Goal: Task Accomplishment & Management: Complete application form

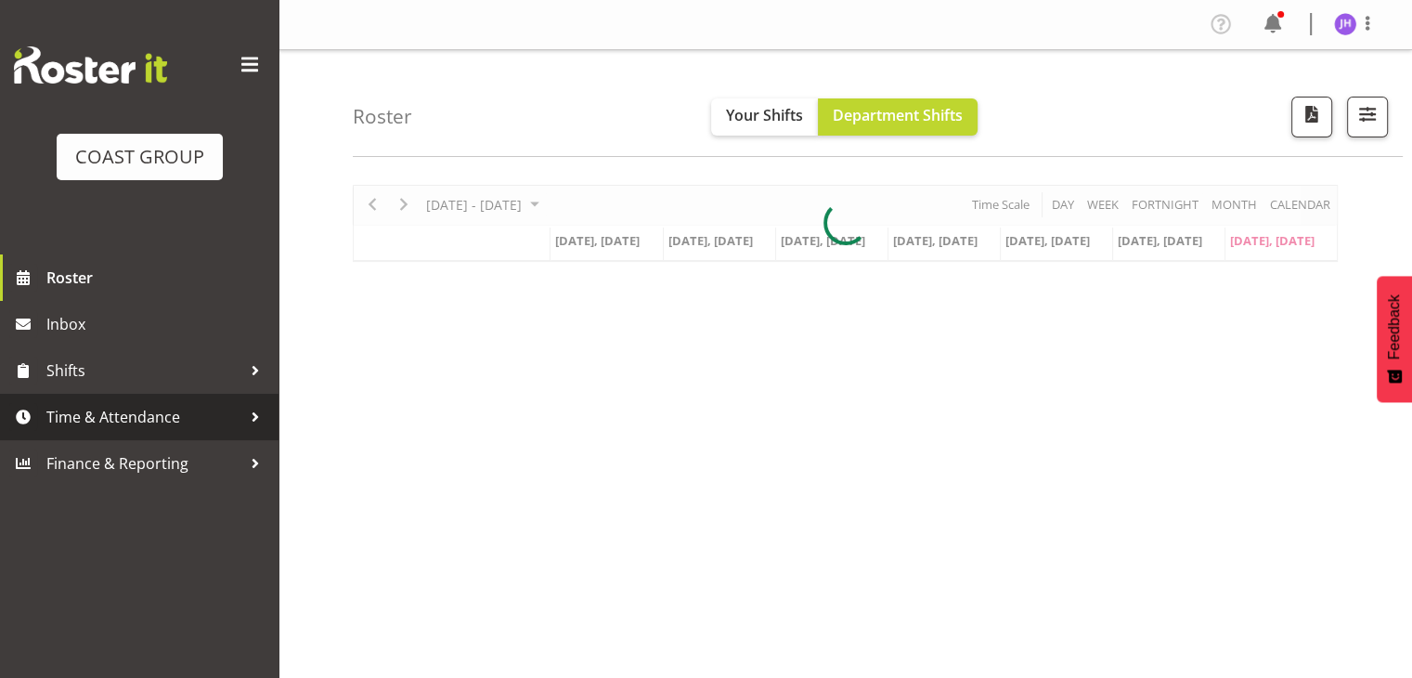
click at [117, 421] on span "Time & Attendance" at bounding box center [143, 417] width 195 height 28
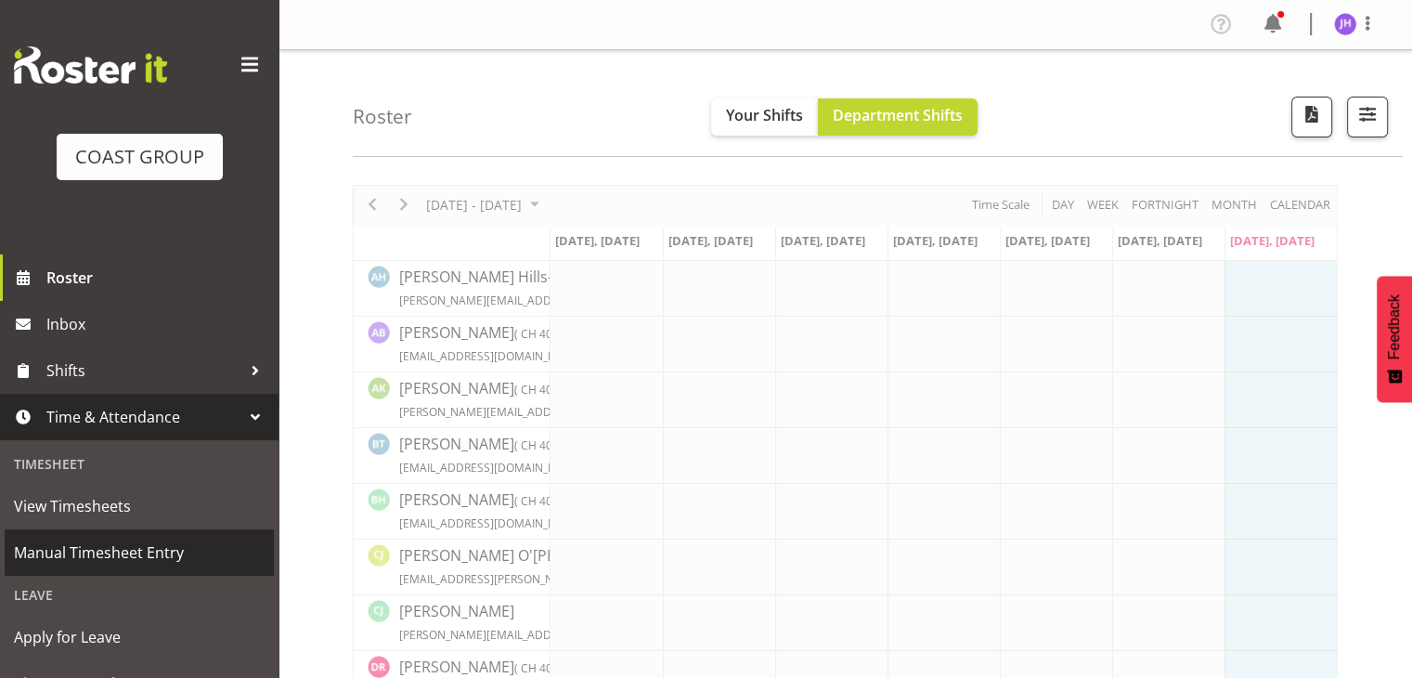
click at [172, 554] on span "Manual Timesheet Entry" at bounding box center [139, 553] width 251 height 28
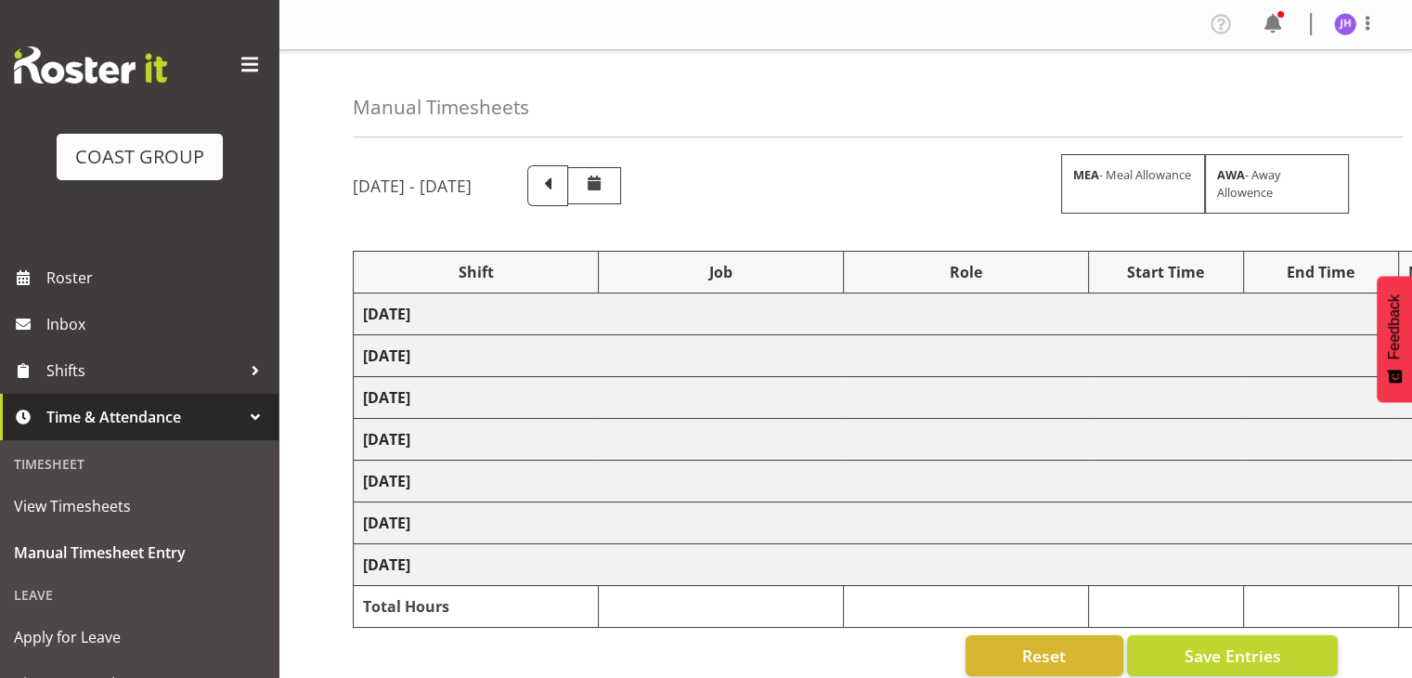
select select "1512"
select select "624"
select select "1512"
select select "624"
select select "1512"
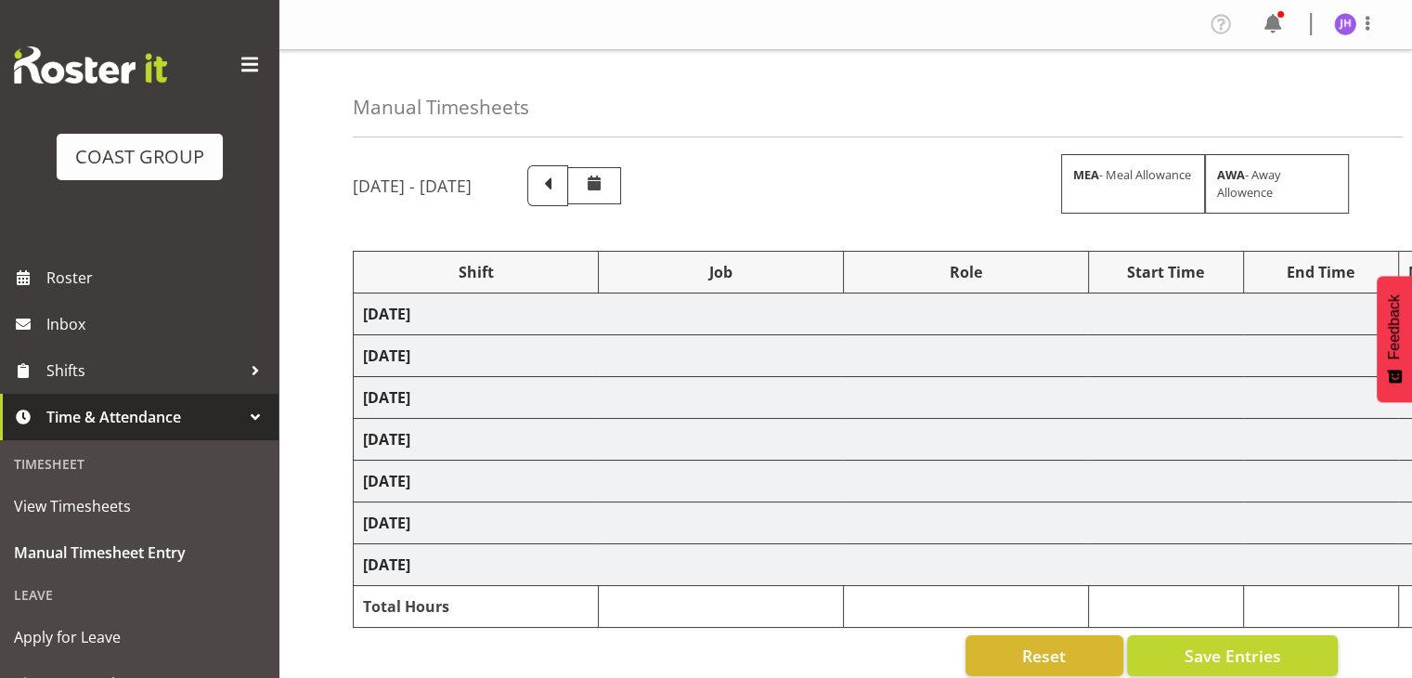
select select "624"
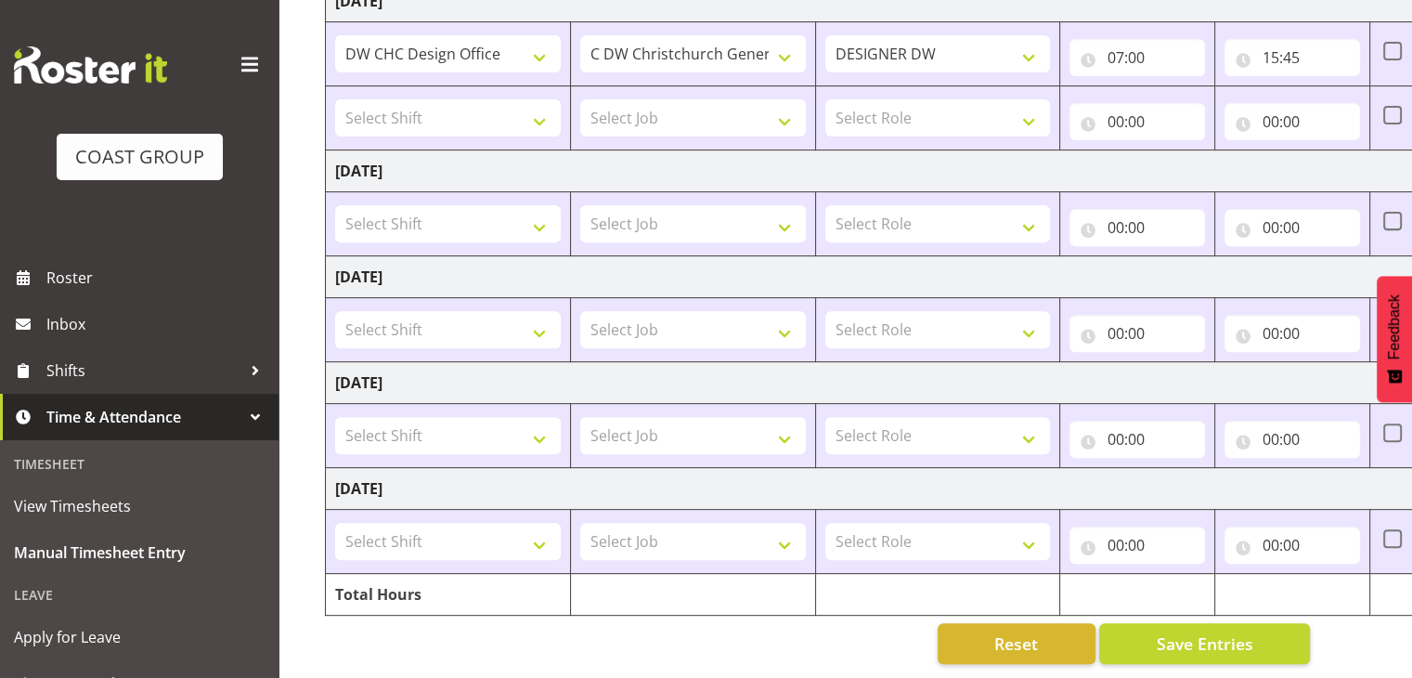
scroll to position [0, 241]
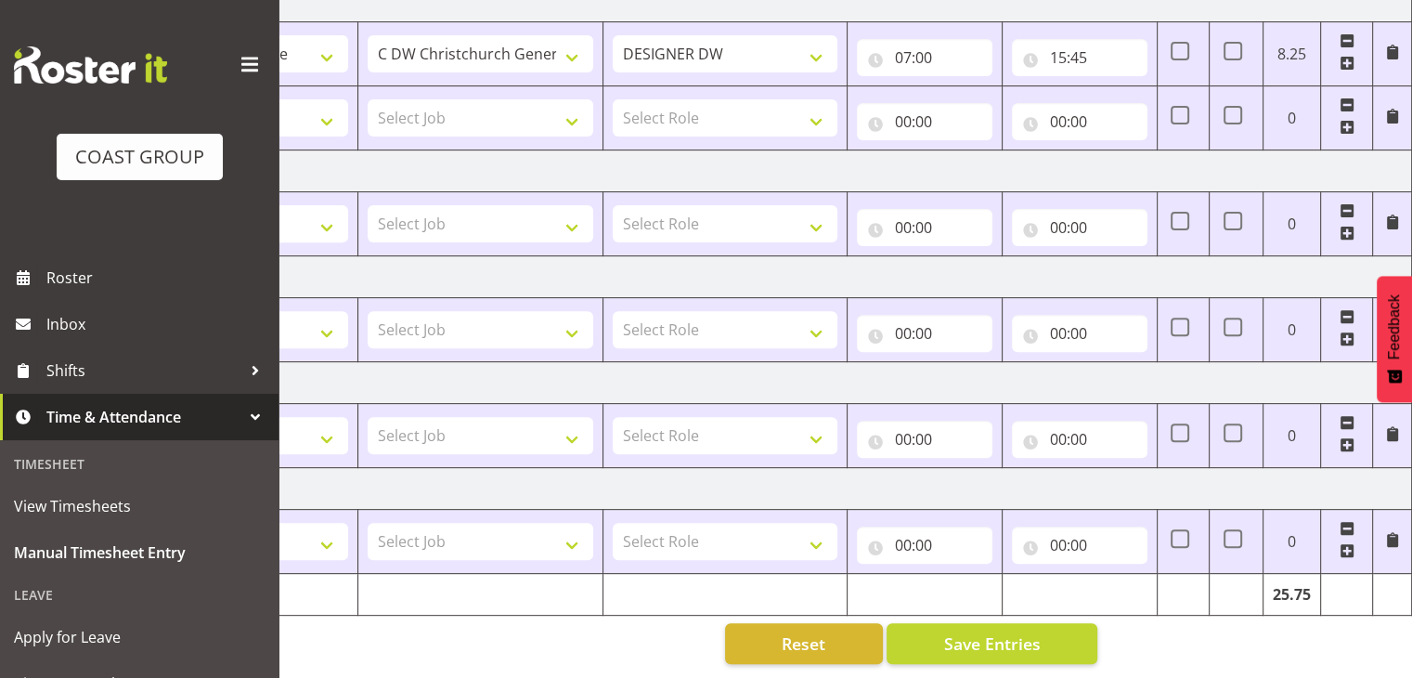
click at [1345, 332] on span at bounding box center [1347, 339] width 15 height 15
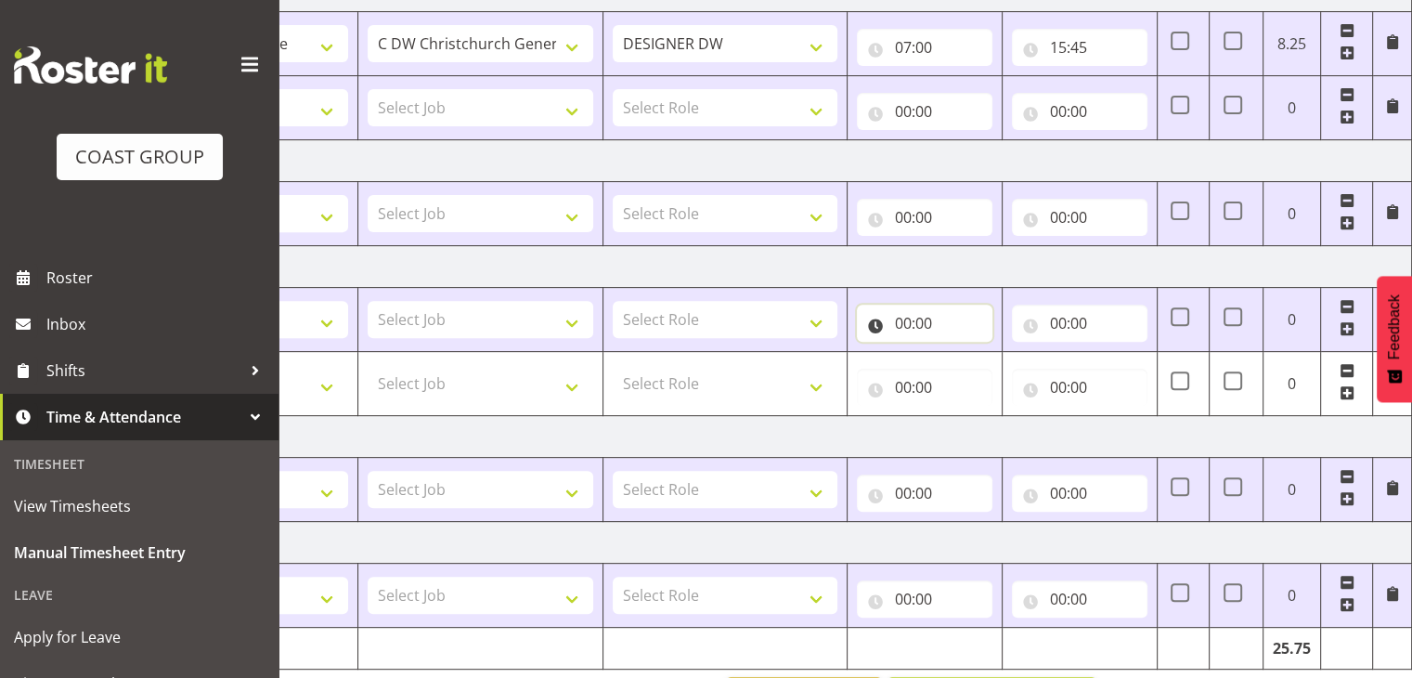
click at [904, 318] on input "00:00" at bounding box center [925, 323] width 136 height 37
click at [972, 356] on select "00 01 02 03 04 05 06 07 08 09 10 11 12 13 14 15 16 17 18 19 20 21 22 23" at bounding box center [984, 371] width 42 height 37
select select "19"
click at [963, 353] on select "00 01 02 03 04 05 06 07 08 09 10 11 12 13 14 15 16 17 18 19 20 21 22 23" at bounding box center [984, 371] width 42 height 37
type input "19:00"
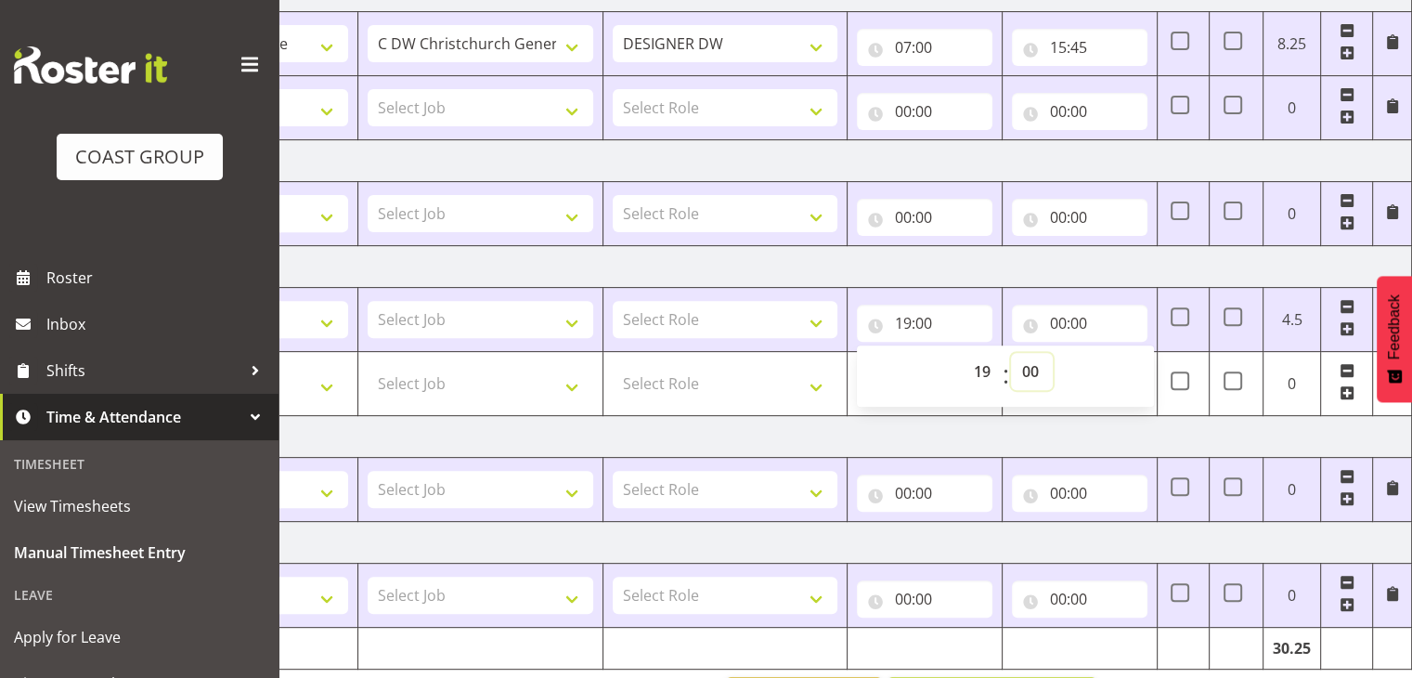
click at [1033, 365] on select "00 01 02 03 04 05 06 07 08 09 10 11 12 13 14 15 16 17 18 19 20 21 22 23 24 25 2…" at bounding box center [1032, 371] width 42 height 37
select select "30"
click at [1011, 353] on select "00 01 02 03 04 05 06 07 08 09 10 11 12 13 14 15 16 17 18 19 20 21 22 23 24 25 2…" at bounding box center [1032, 371] width 42 height 37
type input "19:30"
click at [1059, 320] on input "00:00" at bounding box center [1080, 323] width 136 height 37
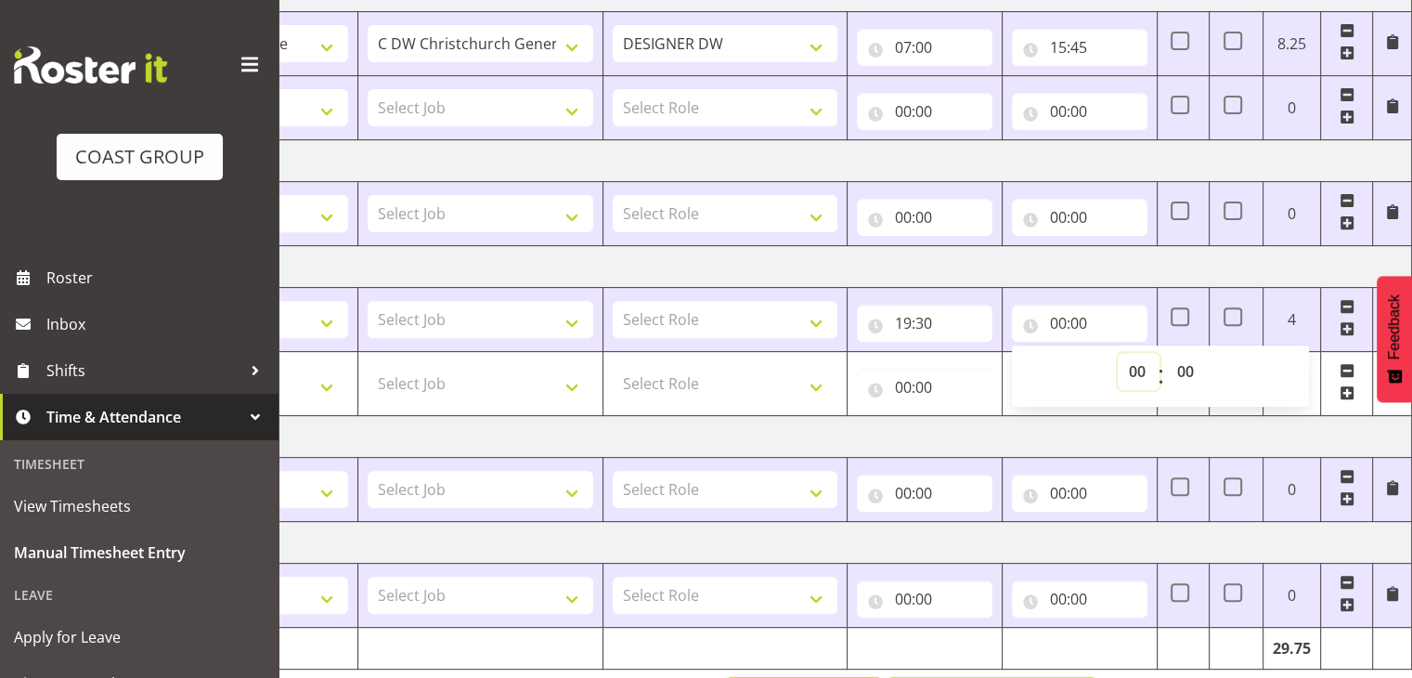
click at [1135, 366] on select "00 01 02 03 04 05 06 07 08 09 10 11 12 13 14 15 16 17 18 19 20 21 22 23" at bounding box center [1139, 371] width 42 height 37
select select "22"
click at [1118, 353] on select "00 01 02 03 04 05 06 07 08 09 10 11 12 13 14 15 16 17 18 19 20 21 22 23" at bounding box center [1139, 371] width 42 height 37
type input "22:00"
click at [1185, 369] on select "00 01 02 03 04 05 06 07 08 09 10 11 12 13 14 15 16 17 18 19 20 21 22 23 24 25 2…" at bounding box center [1187, 371] width 42 height 37
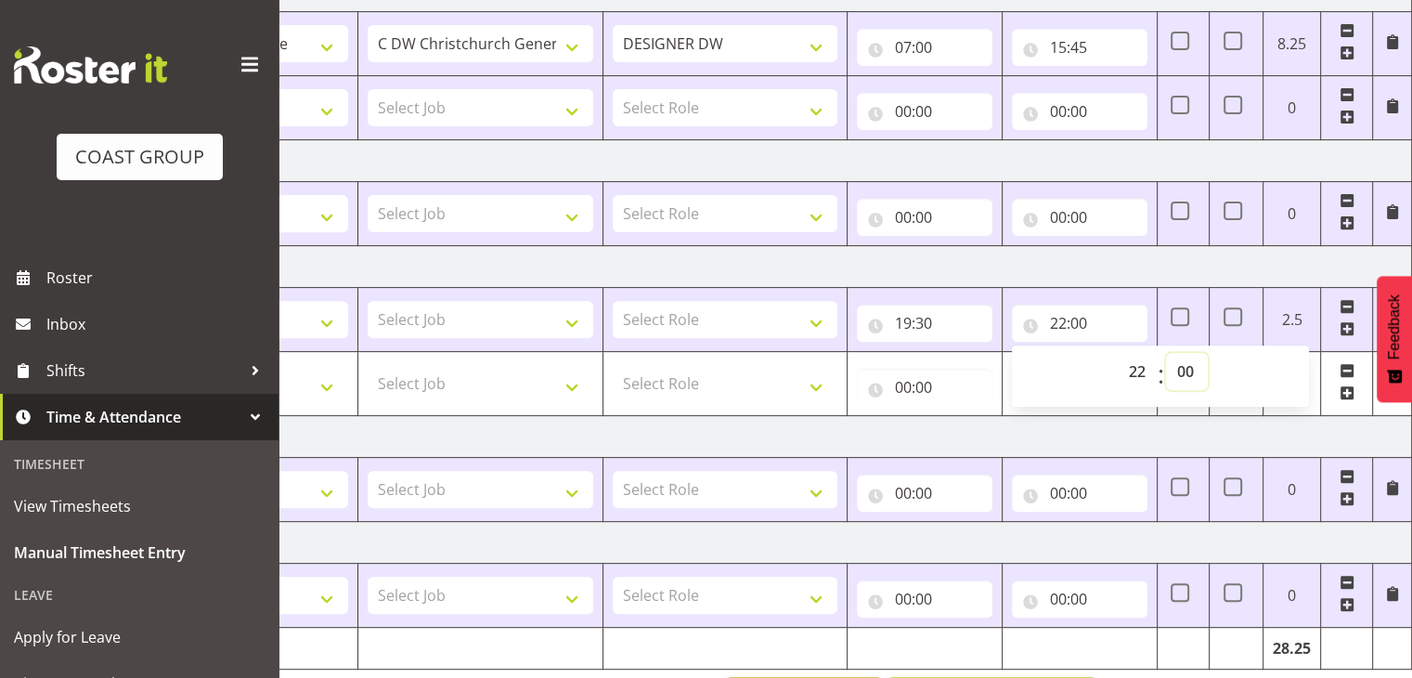
select select "30"
click at [1166, 353] on select "00 01 02 03 04 05 06 07 08 09 10 11 12 13 14 15 16 17 18 19 20 21 22 23 24 25 2…" at bounding box center [1187, 371] width 42 height 37
type input "22:30"
click at [1337, 423] on td "Monday 18th August 2025" at bounding box center [762, 437] width 1299 height 42
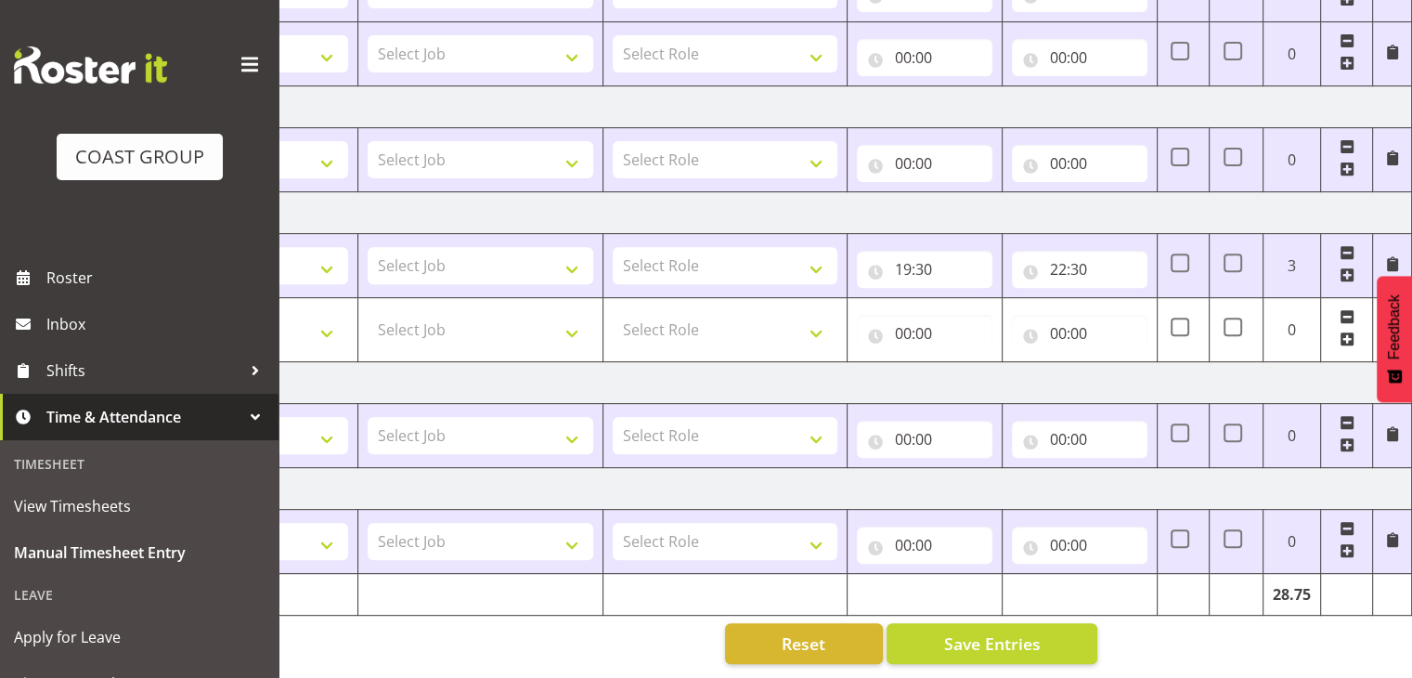
scroll to position [0, 0]
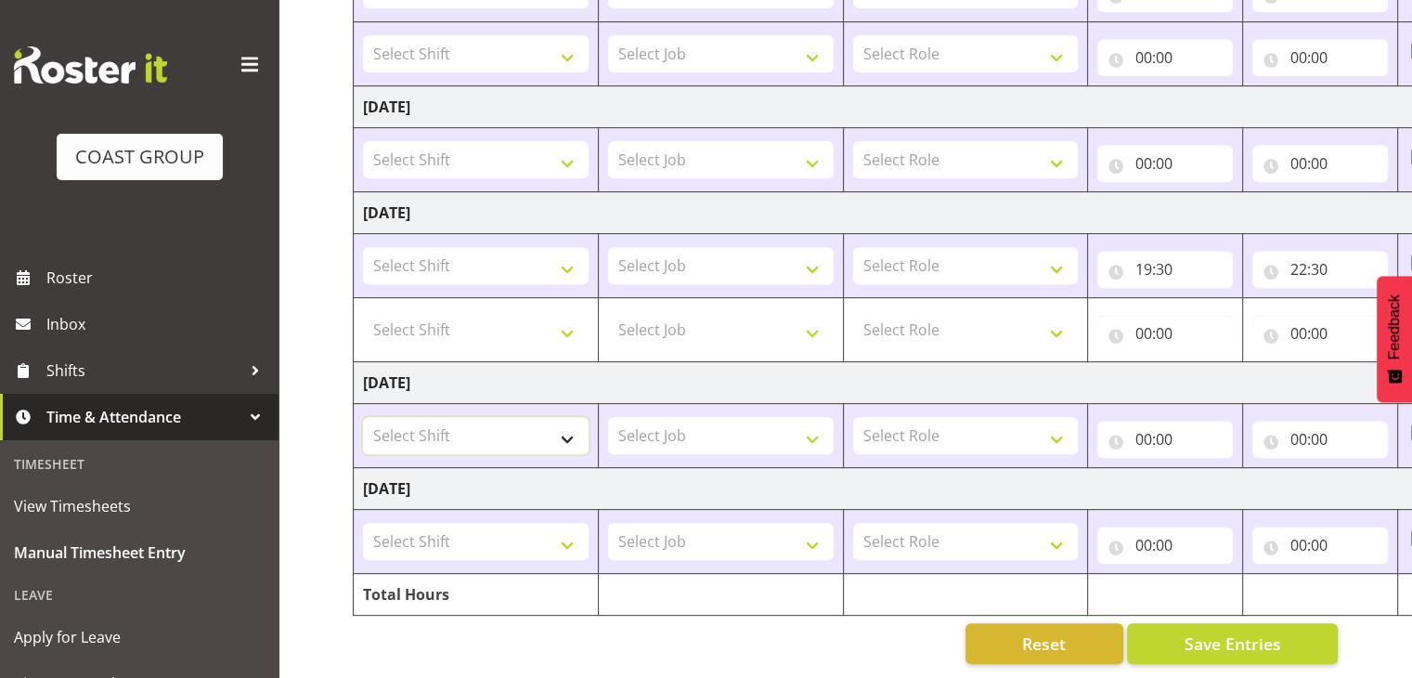
click at [530, 421] on select "Select Shift Apply Lettering C/D Screens C/D Screens CHC SIGN ADMIN (LEAVE ALON…" at bounding box center [476, 435] width 226 height 37
select select "1512"
click at [363, 417] on select "Select Shift Apply Lettering C/D Screens C/D Screens CHC SIGN ADMIN (LEAVE ALON…" at bounding box center [476, 435] width 226 height 37
click at [761, 417] on select "Select Job 1 Carlton Events 1 Carlton Hamilton 1 Carlton Wellington 1 EHS WAREH…" at bounding box center [721, 435] width 226 height 37
select select "624"
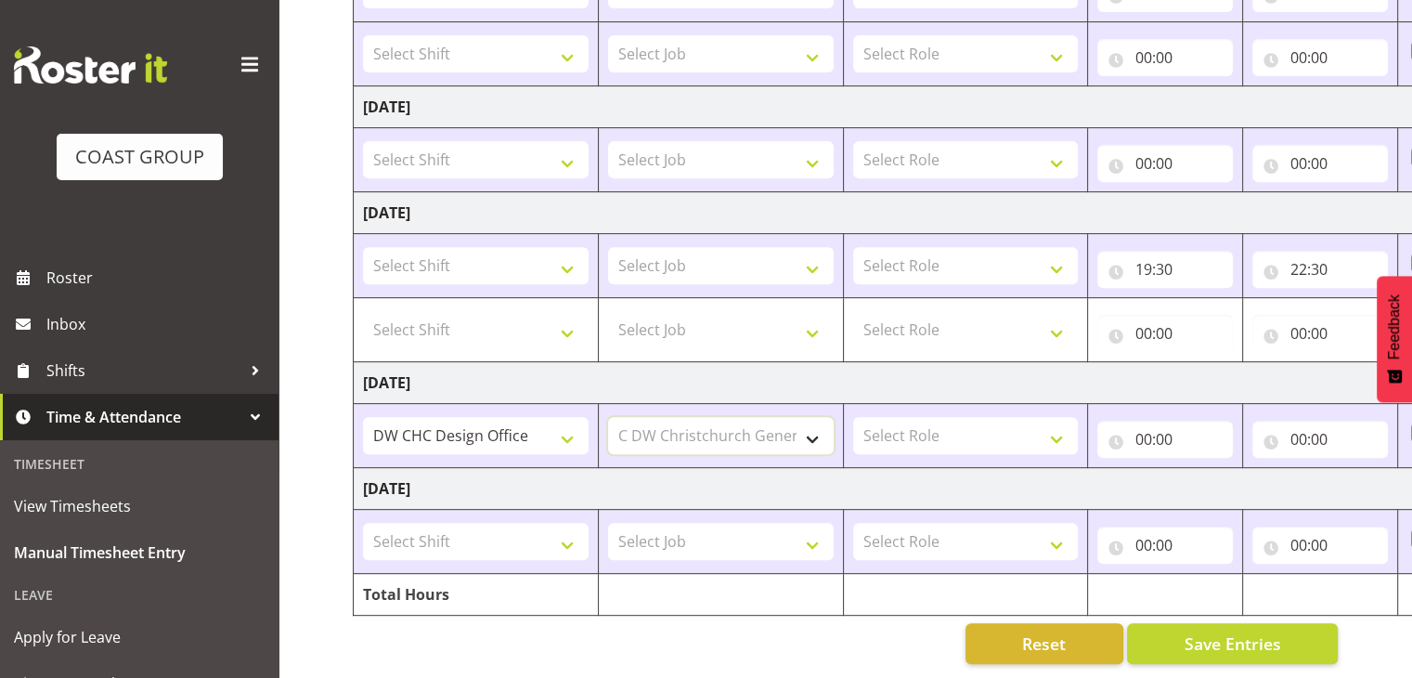
click at [608, 417] on select "Select Job 1 Carlton Events 1 Carlton Hamilton 1 Carlton Wellington 1 EHS WAREH…" at bounding box center [721, 435] width 226 height 37
click at [943, 423] on select "Select Role DESIGNER DW" at bounding box center [966, 435] width 226 height 37
select select "221"
click at [853, 417] on select "Select Role DESIGNER DW" at bounding box center [966, 435] width 226 height 37
click at [1150, 427] on input "00:00" at bounding box center [1166, 439] width 136 height 37
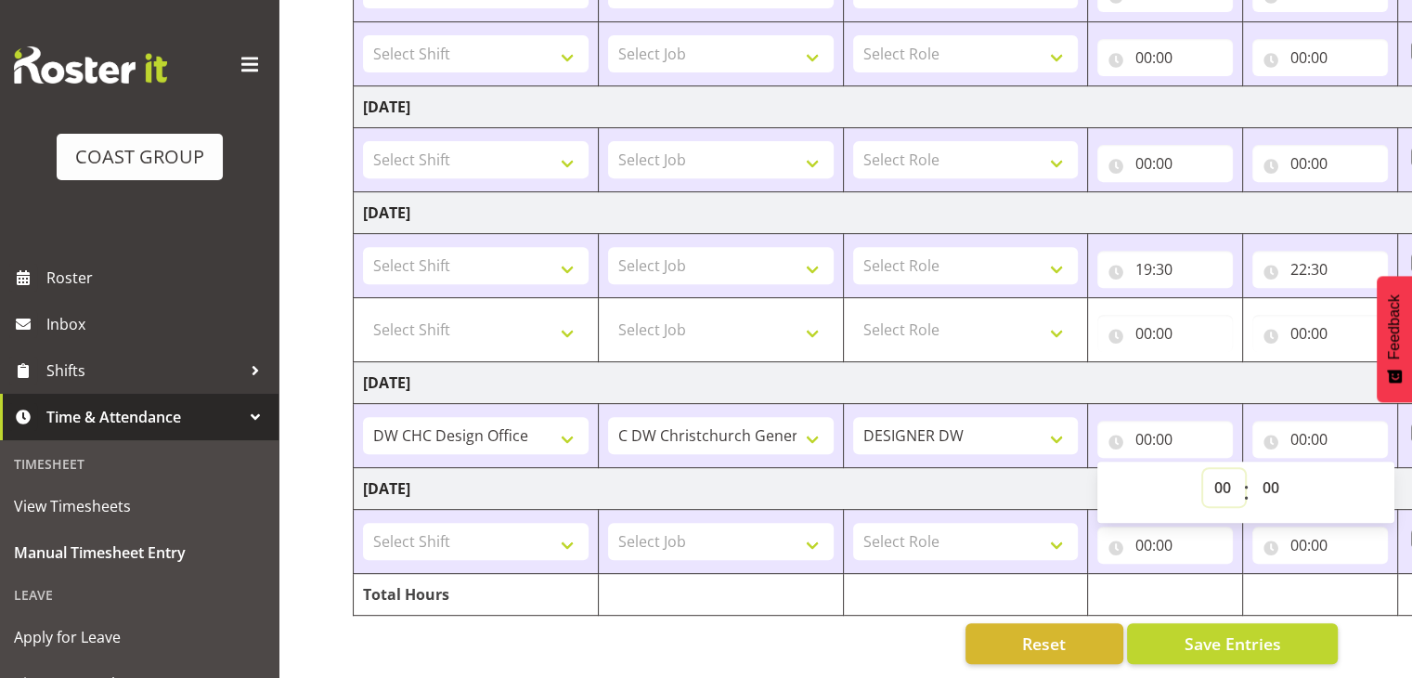
click at [1219, 469] on select "00 01 02 03 04 05 06 07 08 09 10 11 12 13 14 15 16 17 18 19 20 21 22 23" at bounding box center [1224, 487] width 42 height 37
select select "7"
click at [1203, 469] on select "00 01 02 03 04 05 06 07 08 09 10 11 12 13 14 15 16 17 18 19 20 21 22 23" at bounding box center [1224, 487] width 42 height 37
type input "07:00"
click at [1303, 424] on input "00:00" at bounding box center [1321, 439] width 136 height 37
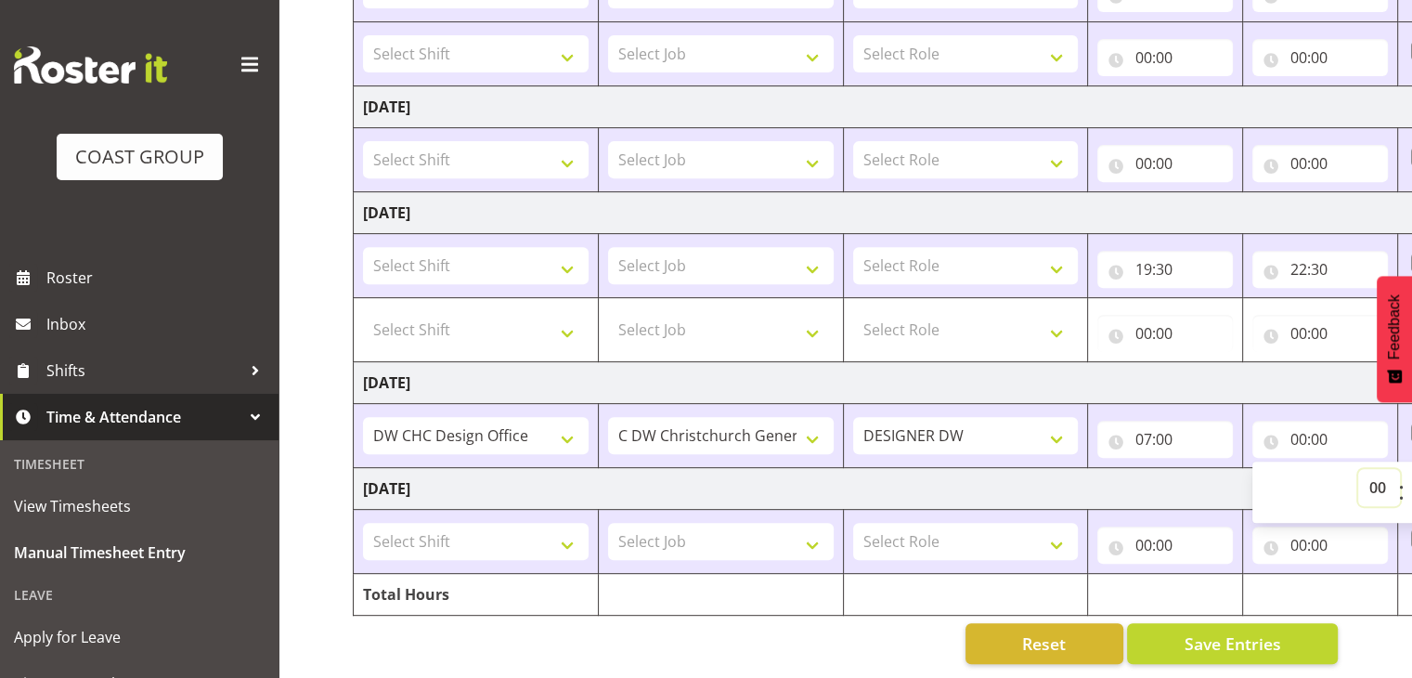
click at [1370, 473] on select "00 01 02 03 04 05 06 07 08 09 10 11 12 13 14 15 16 17 18 19 20 21 22 23" at bounding box center [1380, 487] width 42 height 37
select select "16"
click at [1359, 469] on select "00 01 02 03 04 05 06 07 08 09 10 11 12 13 14 15 16 17 18 19 20 21 22 23" at bounding box center [1380, 487] width 42 height 37
type input "16:00"
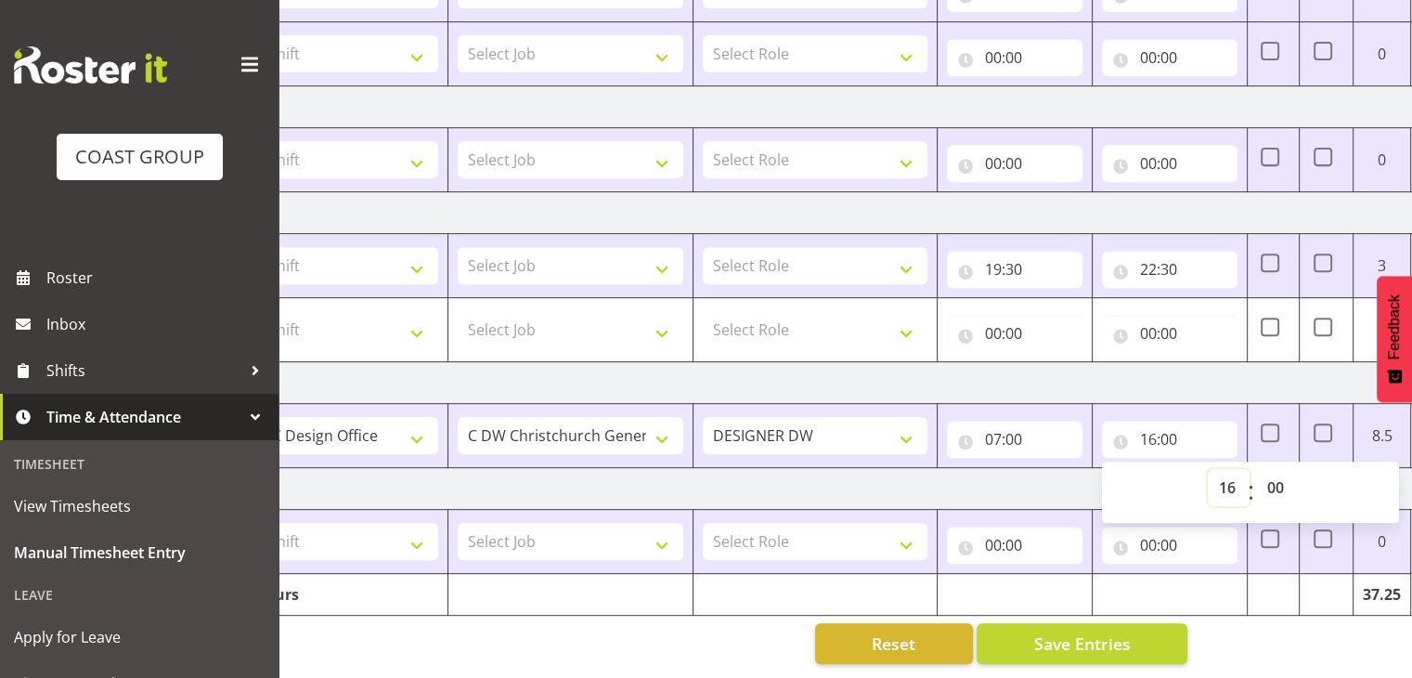
scroll to position [0, 241]
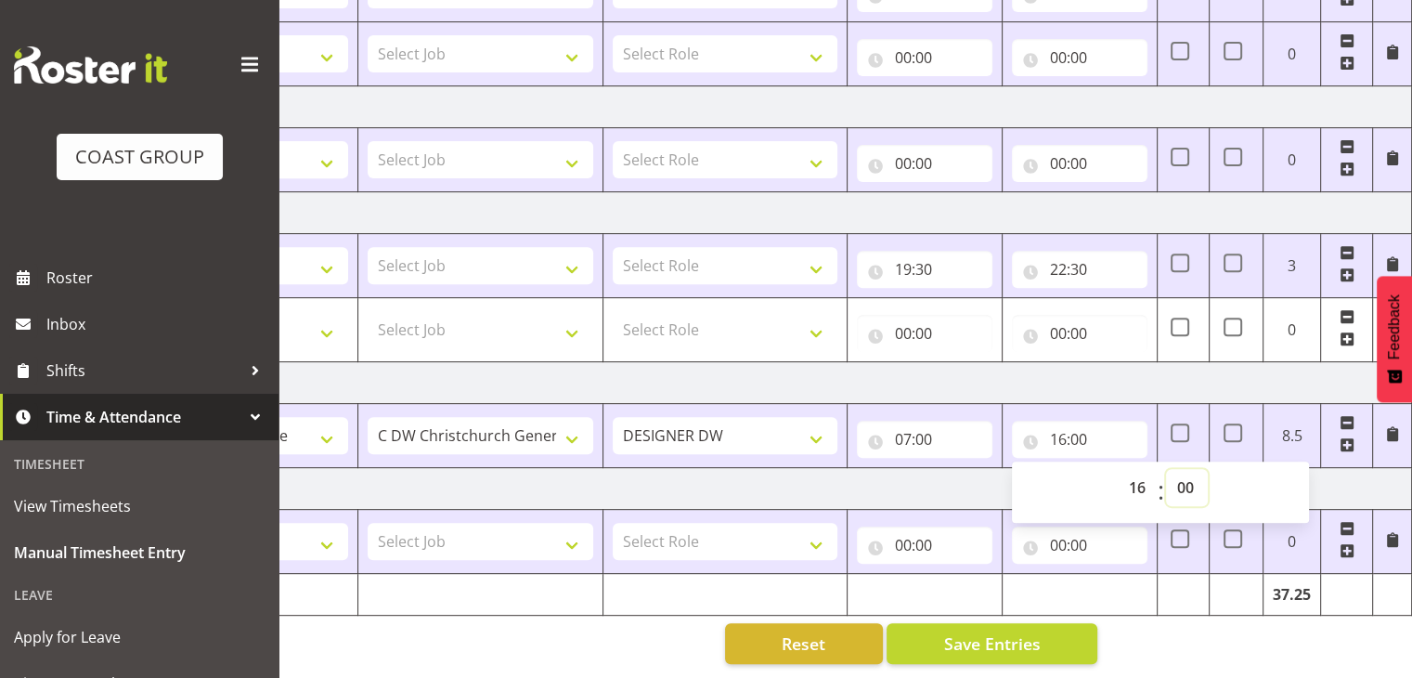
click at [1187, 475] on select "00 01 02 03 04 05 06 07 08 09 10 11 12 13 14 15 16 17 18 19 20 21 22 23 24 25 2…" at bounding box center [1187, 487] width 42 height 37
select select "30"
click at [1166, 469] on select "00 01 02 03 04 05 06 07 08 09 10 11 12 13 14 15 16 17 18 19 20 21 22 23 24 25 2…" at bounding box center [1187, 487] width 42 height 37
type input "16:30"
click at [1326, 472] on td "Tuesday 19th August 2025" at bounding box center [762, 489] width 1299 height 42
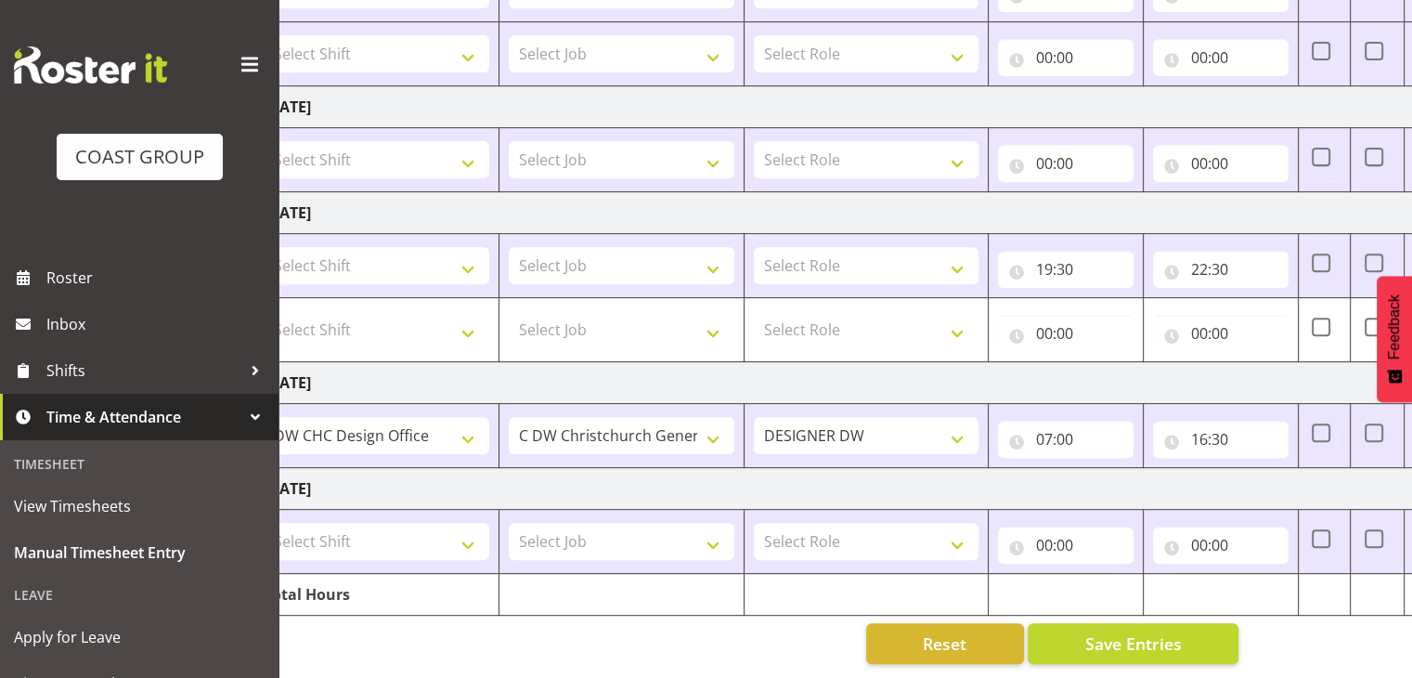
scroll to position [0, 0]
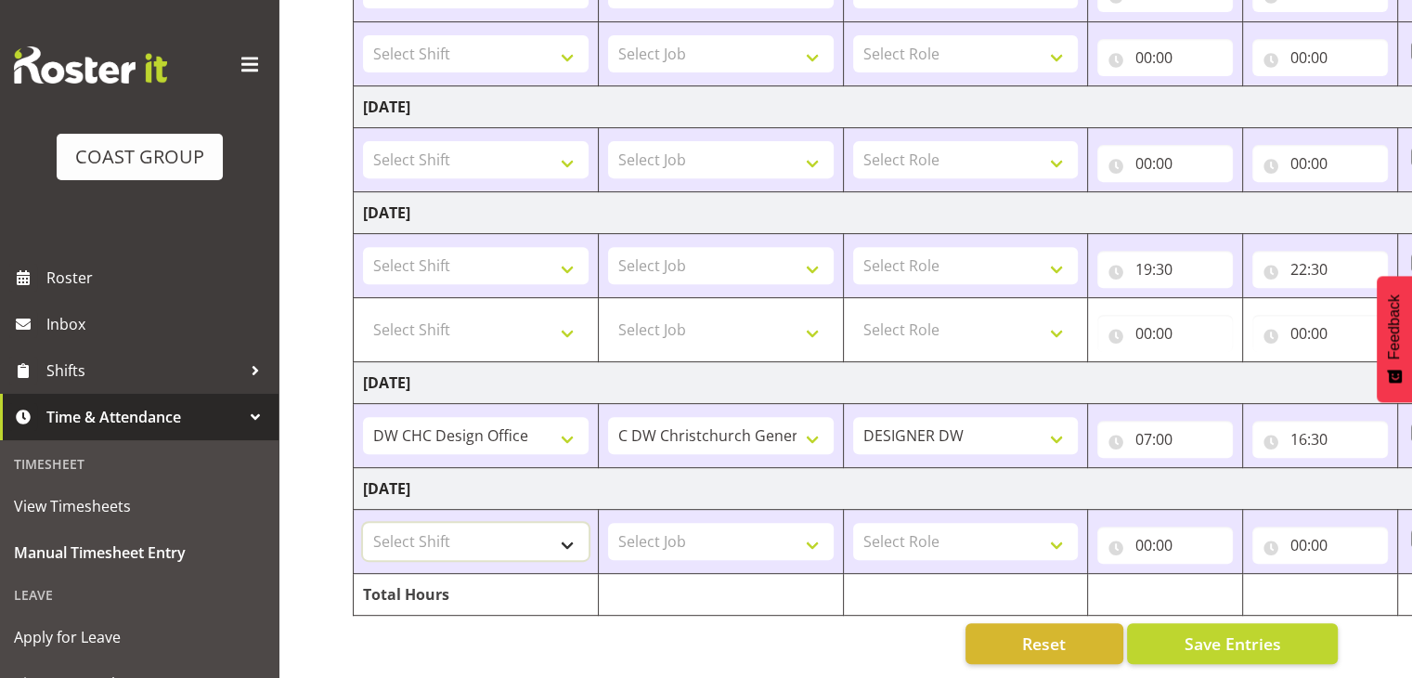
click at [561, 523] on select "Select Shift Apply Lettering C/D Screens C/D Screens CHC SIGN ADMIN (LEAVE ALON…" at bounding box center [476, 541] width 226 height 37
select select "1512"
click at [363, 523] on select "Select Shift Apply Lettering C/D Screens C/D Screens CHC SIGN ADMIN (LEAVE ALON…" at bounding box center [476, 541] width 226 height 37
click at [706, 523] on select "Select Job 1 Carlton Events 1 Carlton Hamilton 1 Carlton Wellington 1 EHS WAREH…" at bounding box center [721, 541] width 226 height 37
select select "624"
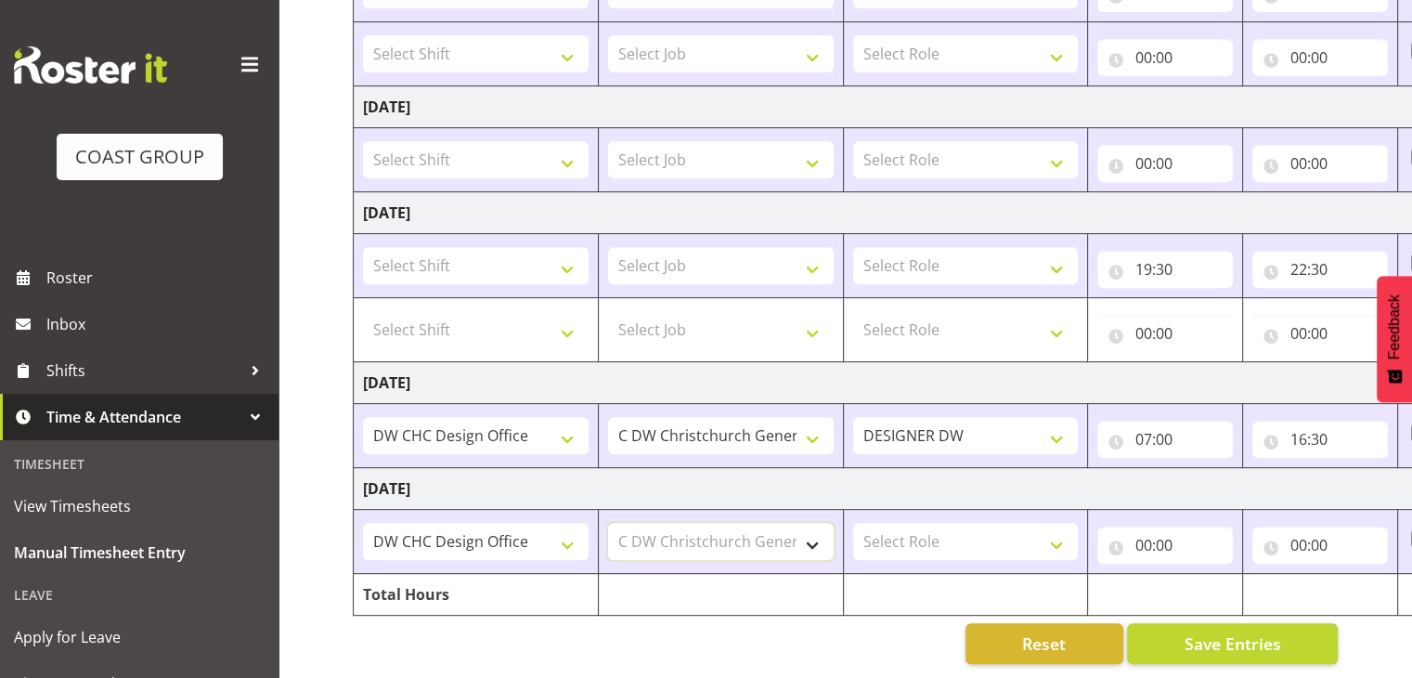
click at [608, 523] on select "Select Job 1 Carlton Events 1 Carlton Hamilton 1 Carlton Wellington 1 EHS WAREH…" at bounding box center [721, 541] width 226 height 37
click at [903, 525] on select "Select Role DESIGNER DW" at bounding box center [966, 541] width 226 height 37
select select "221"
click at [853, 523] on select "Select Role DESIGNER DW" at bounding box center [966, 541] width 226 height 37
click at [1147, 533] on input "00:00" at bounding box center [1166, 545] width 136 height 37
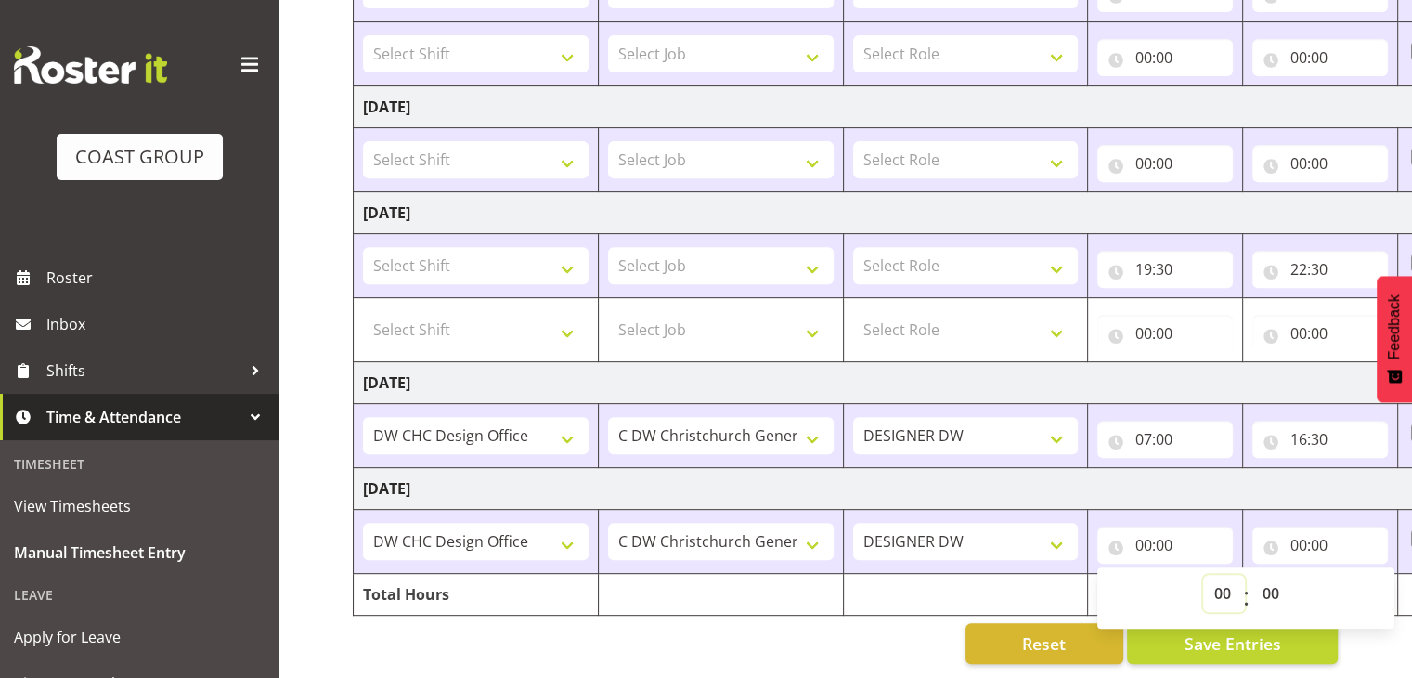
click at [1225, 575] on select "00 01 02 03 04 05 06 07 08 09 10 11 12 13 14 15 16 17 18 19 20 21 22 23" at bounding box center [1224, 593] width 42 height 37
select select "7"
click at [1203, 575] on select "00 01 02 03 04 05 06 07 08 09 10 11 12 13 14 15 16 17 18 19 20 21 22 23" at bounding box center [1224, 593] width 42 height 37
type input "07:00"
click at [1301, 531] on input "00:00" at bounding box center [1321, 545] width 136 height 37
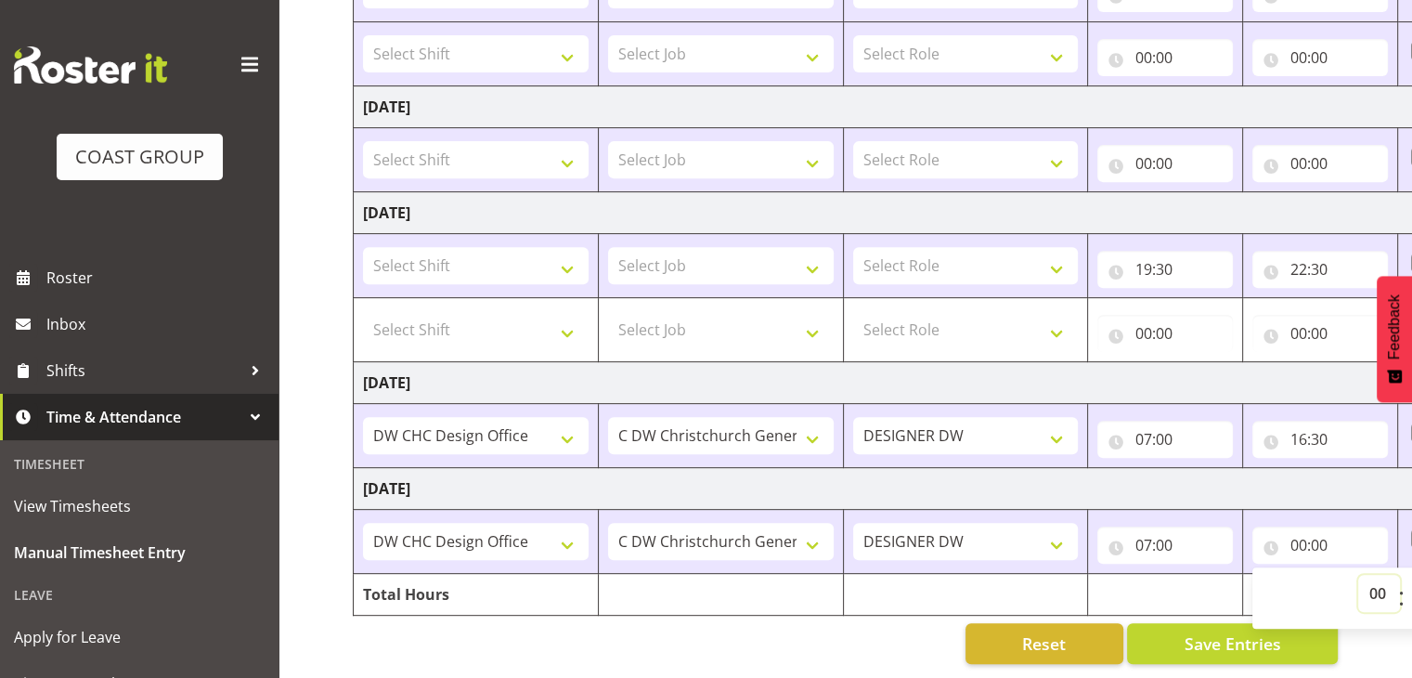
click at [1372, 575] on select "00 01 02 03 04 05 06 07 08 09 10 11 12 13 14 15 16 17 18 19 20 21 22 23" at bounding box center [1380, 593] width 42 height 37
select select "16"
click at [1359, 575] on select "00 01 02 03 04 05 06 07 08 09 10 11 12 13 14 15 16 17 18 19 20 21 22 23" at bounding box center [1380, 593] width 42 height 37
type input "16:00"
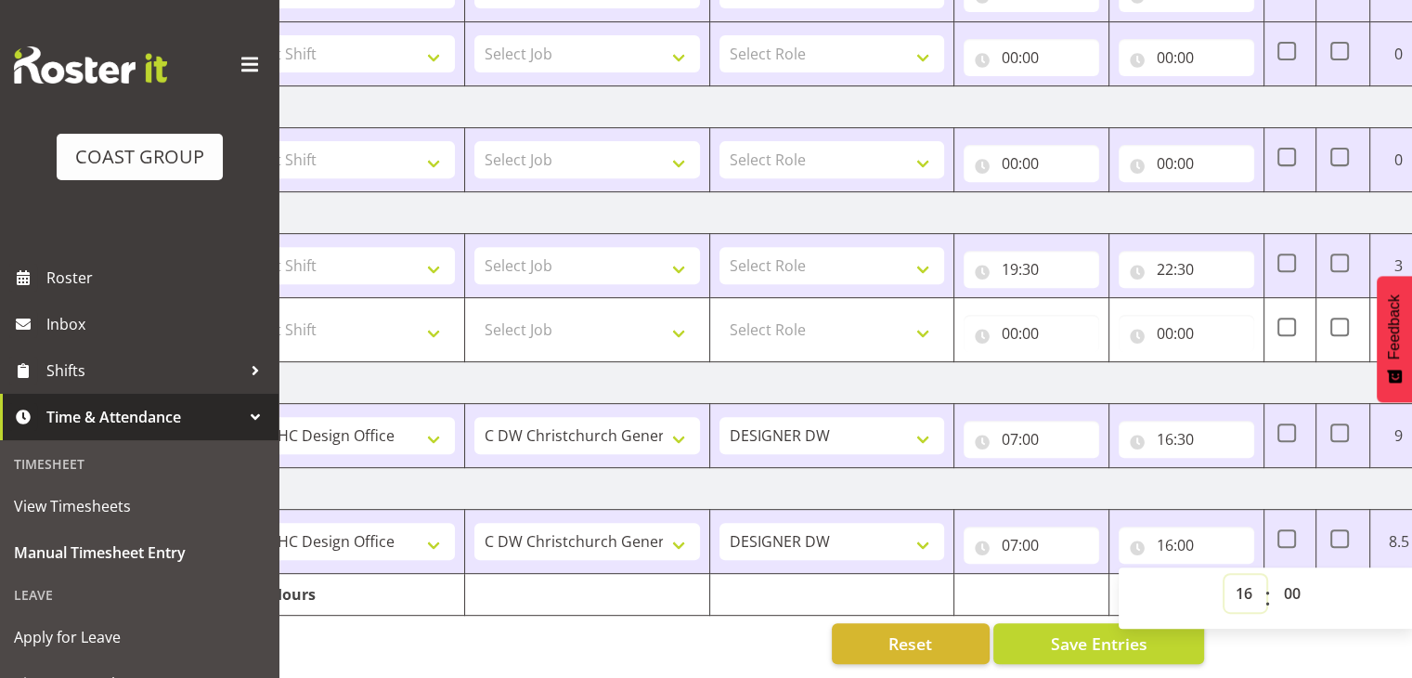
scroll to position [0, 241]
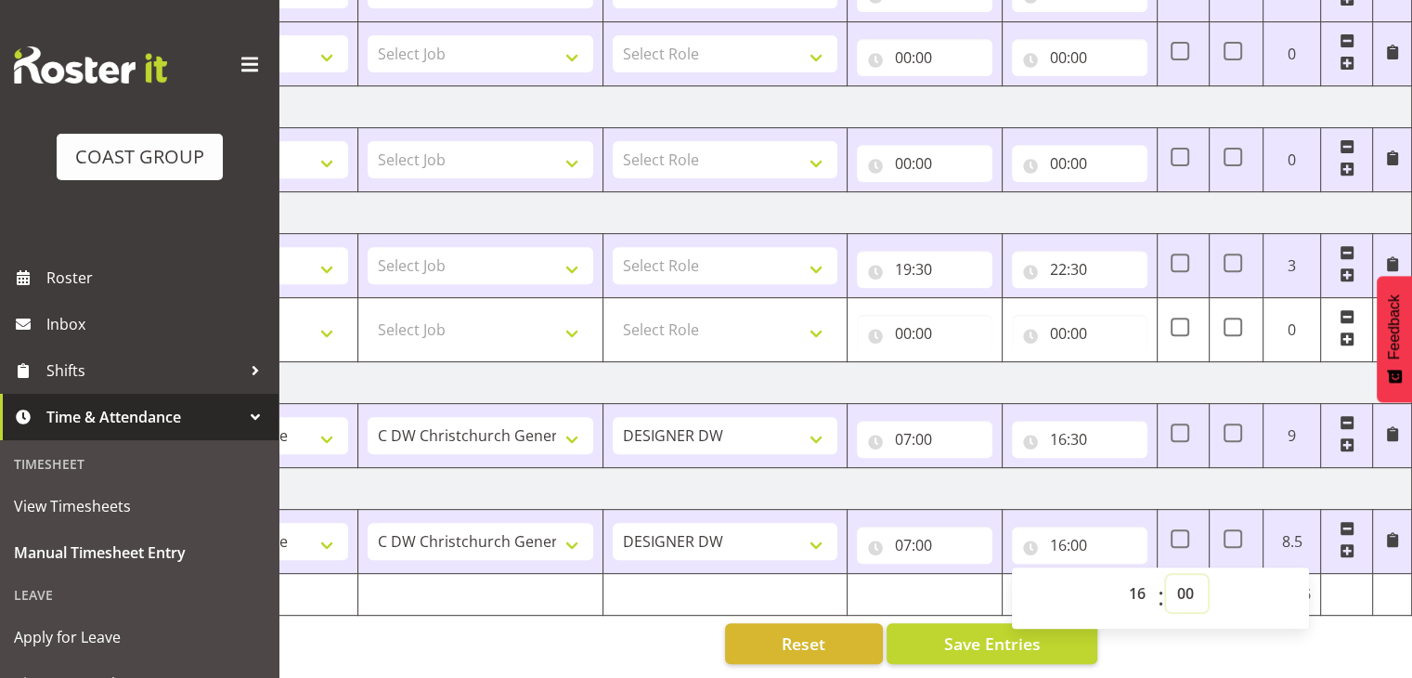
click at [1190, 575] on select "00 01 02 03 04 05 06 07 08 09 10 11 12 13 14 15 16 17 18 19 20 21 22 23 24 25 2…" at bounding box center [1187, 593] width 42 height 37
select select "30"
click at [1166, 575] on select "00 01 02 03 04 05 06 07 08 09 10 11 12 13 14 15 16 17 18 19 20 21 22 23 24 25 2…" at bounding box center [1187, 593] width 42 height 37
type input "16:30"
click at [1343, 543] on span at bounding box center [1347, 550] width 15 height 15
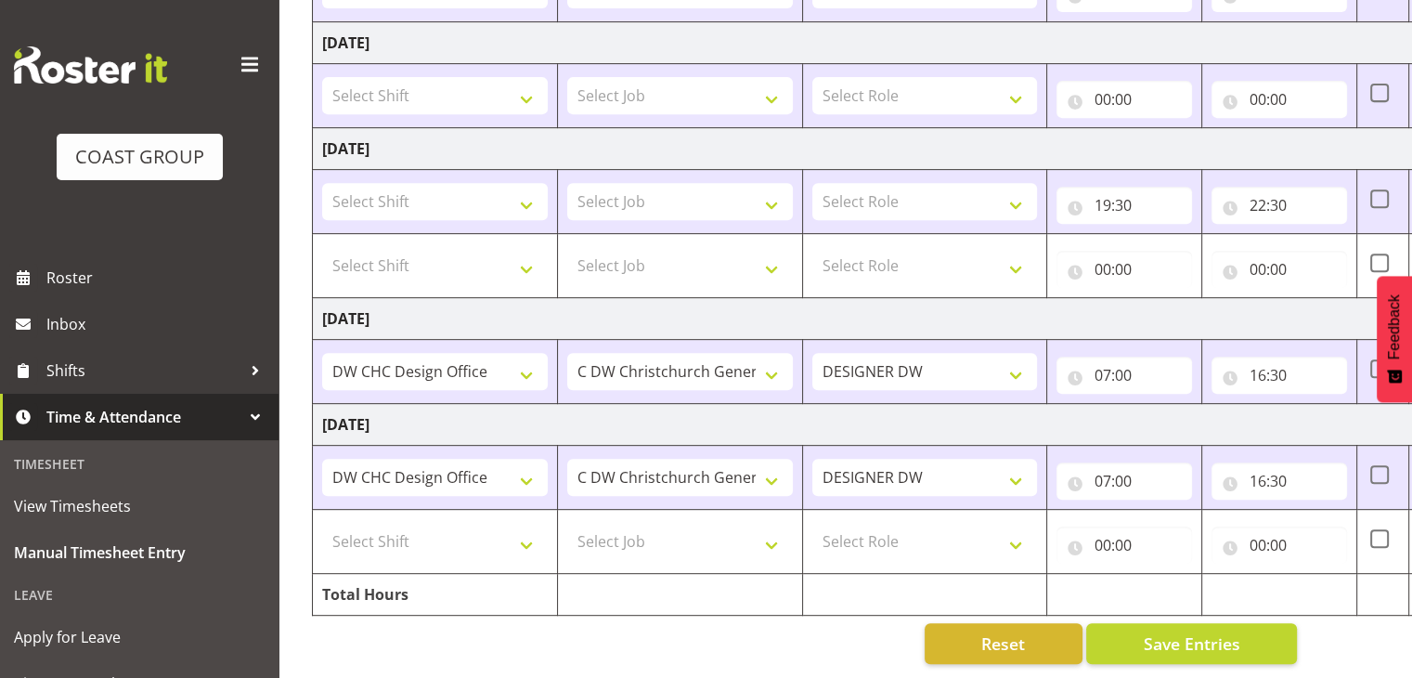
scroll to position [0, 0]
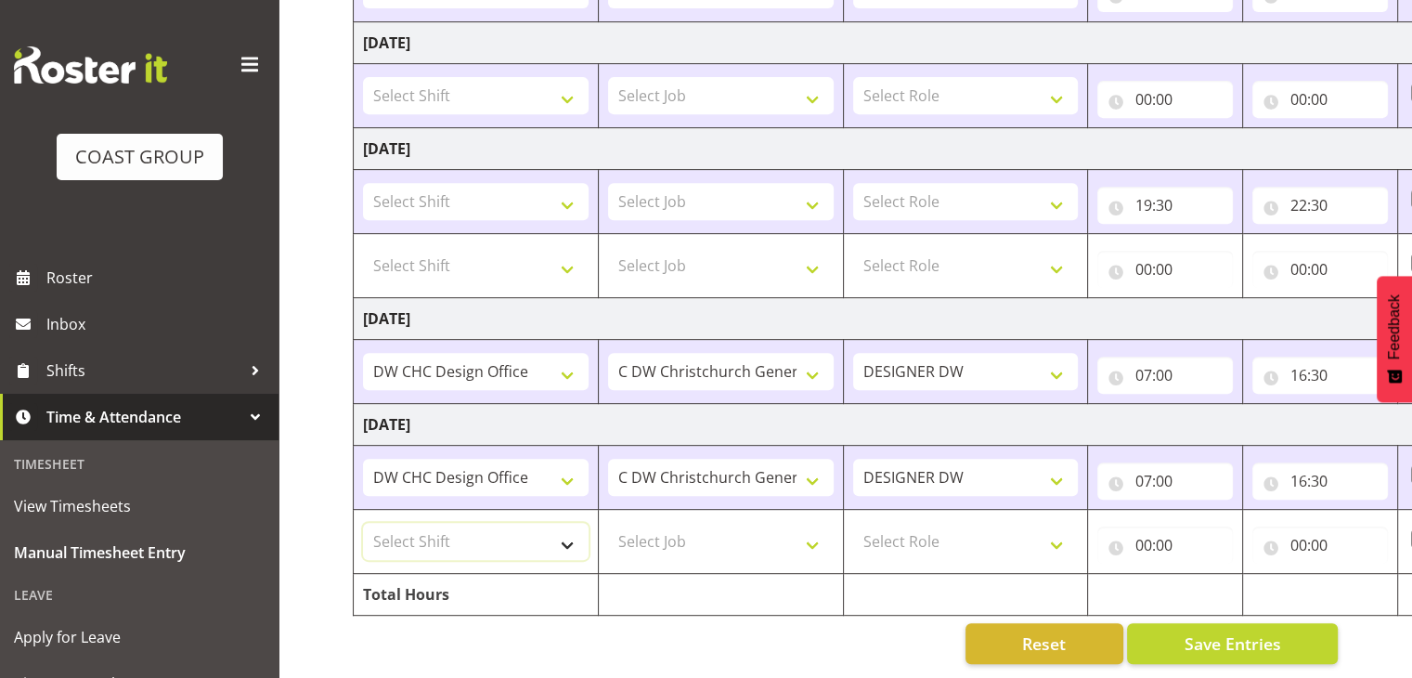
click at [535, 528] on select "Select Shift Apply Lettering C/D Screens C/D Screens CHC SIGN ADMIN (LEAVE ALON…" at bounding box center [476, 541] width 226 height 37
select select "1512"
click at [363, 523] on select "Select Shift Apply Lettering C/D Screens C/D Screens CHC SIGN ADMIN (LEAVE ALON…" at bounding box center [476, 541] width 226 height 37
click at [752, 523] on select "Select Job 1 Carlton Events 1 Carlton Hamilton 1 Carlton Wellington 1 EHS WAREH…" at bounding box center [721, 541] width 226 height 37
select select "624"
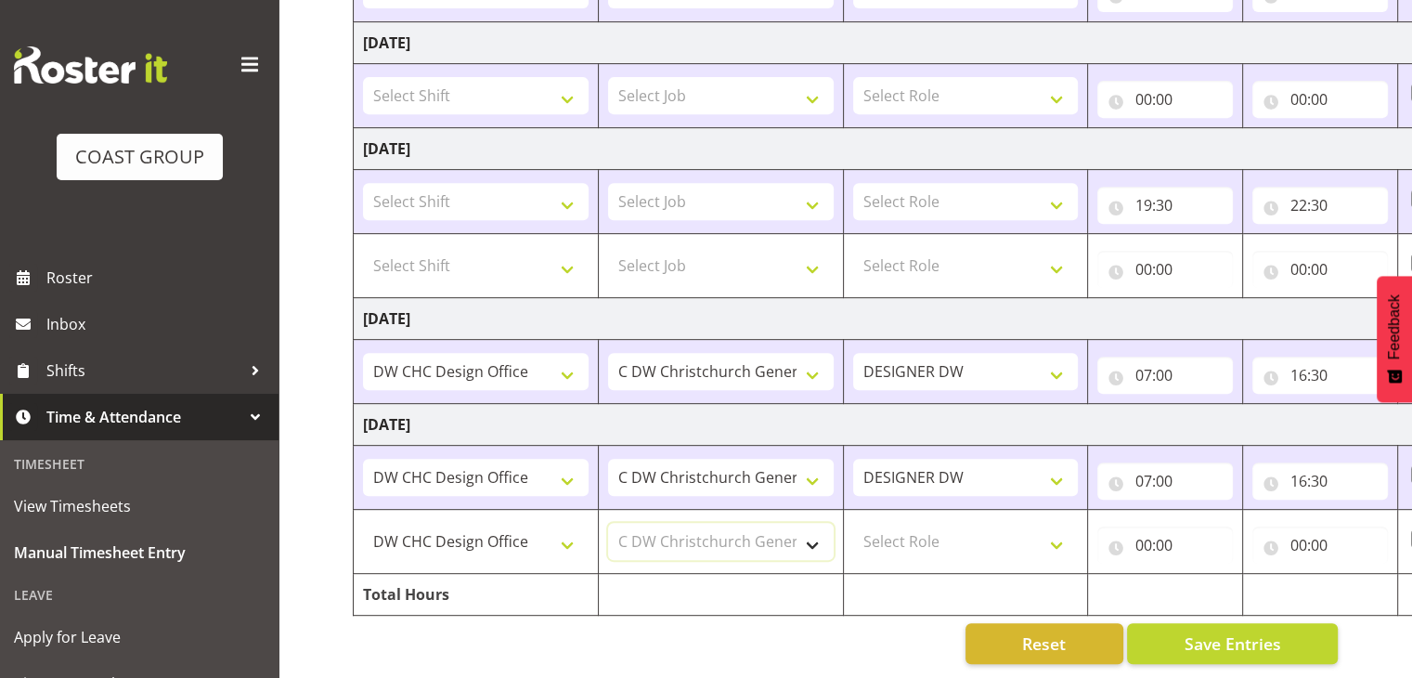
click at [608, 523] on select "Select Job 1 Carlton Events 1 Carlton Hamilton 1 Carlton Wellington 1 EHS WAREH…" at bounding box center [721, 541] width 226 height 37
click at [941, 527] on select "Select Role DESIGNER DW" at bounding box center [966, 541] width 226 height 37
select select "221"
click at [853, 523] on select "Select Role DESIGNER DW" at bounding box center [966, 541] width 226 height 37
click at [1155, 537] on input "00:00" at bounding box center [1166, 545] width 136 height 37
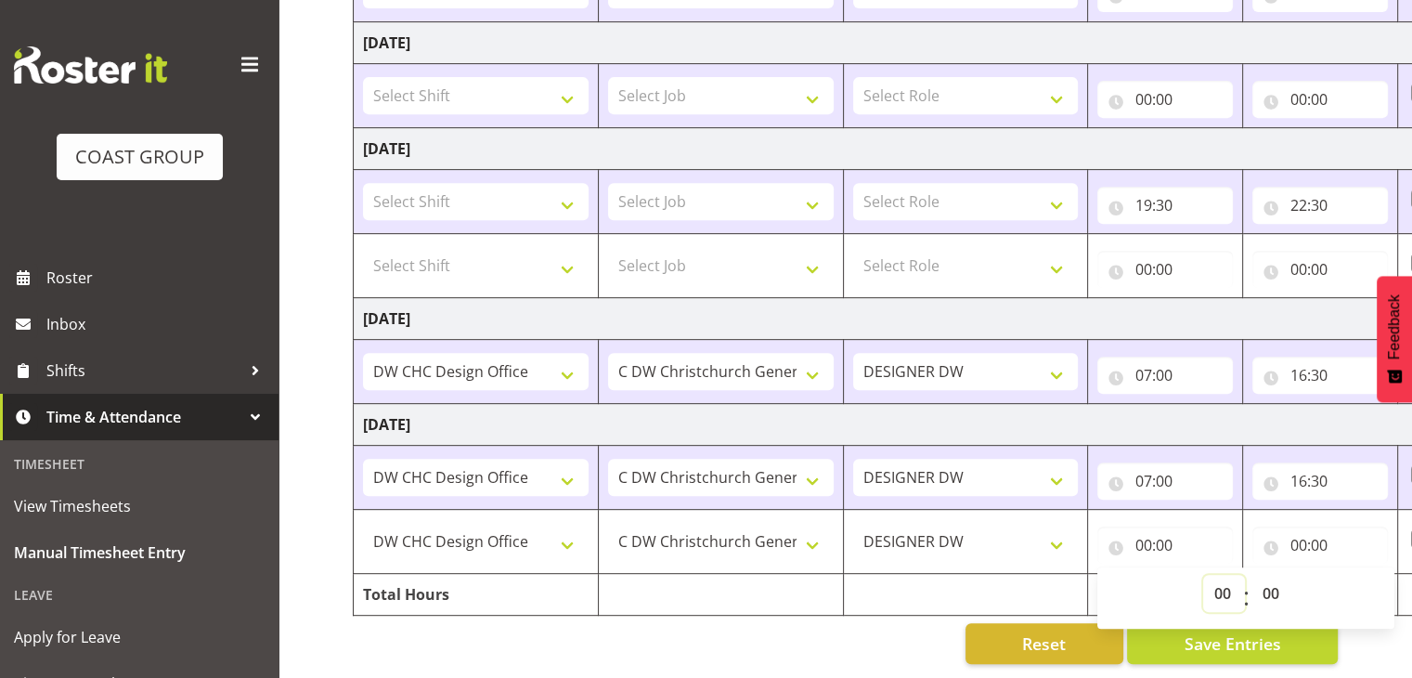
click at [1222, 579] on select "00 01 02 03 04 05 06 07 08 09 10 11 12 13 14 15 16 17 18 19 20 21 22 23" at bounding box center [1224, 593] width 42 height 37
select select "19"
click at [1203, 575] on select "00 01 02 03 04 05 06 07 08 09 10 11 12 13 14 15 16 17 18 19 20 21 22 23" at bounding box center [1224, 593] width 42 height 37
type input "19:00"
click at [1157, 531] on input "19:00" at bounding box center [1166, 545] width 136 height 37
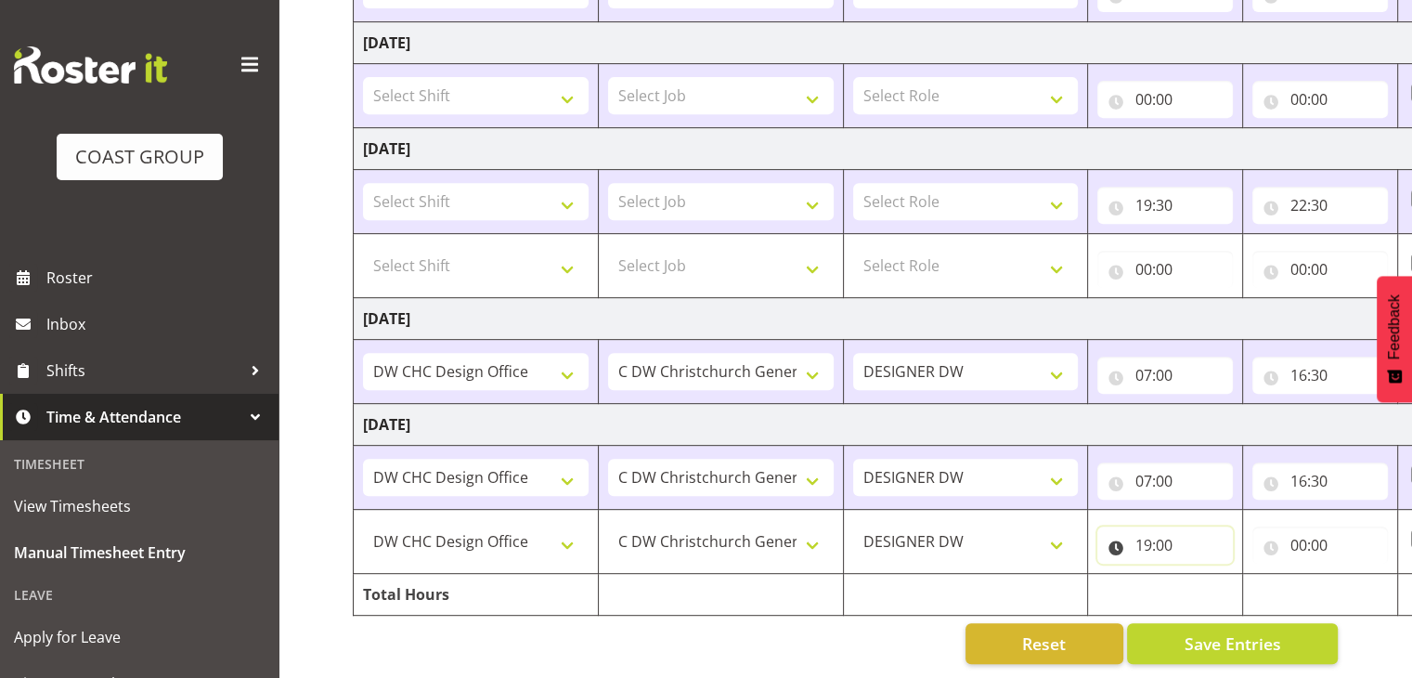
click at [1147, 527] on input "19:00" at bounding box center [1166, 545] width 136 height 37
click at [1218, 575] on select "00 01 02 03 04 05 06 07 08 09 10 11 12 13 14 15 16 17 18 19 20 21 22 23" at bounding box center [1224, 593] width 42 height 37
select select "18"
click at [1203, 575] on select "00 01 02 03 04 05 06 07 08 09 10 11 12 13 14 15 16 17 18 19 20 21 22 23" at bounding box center [1224, 593] width 42 height 37
type input "18:00"
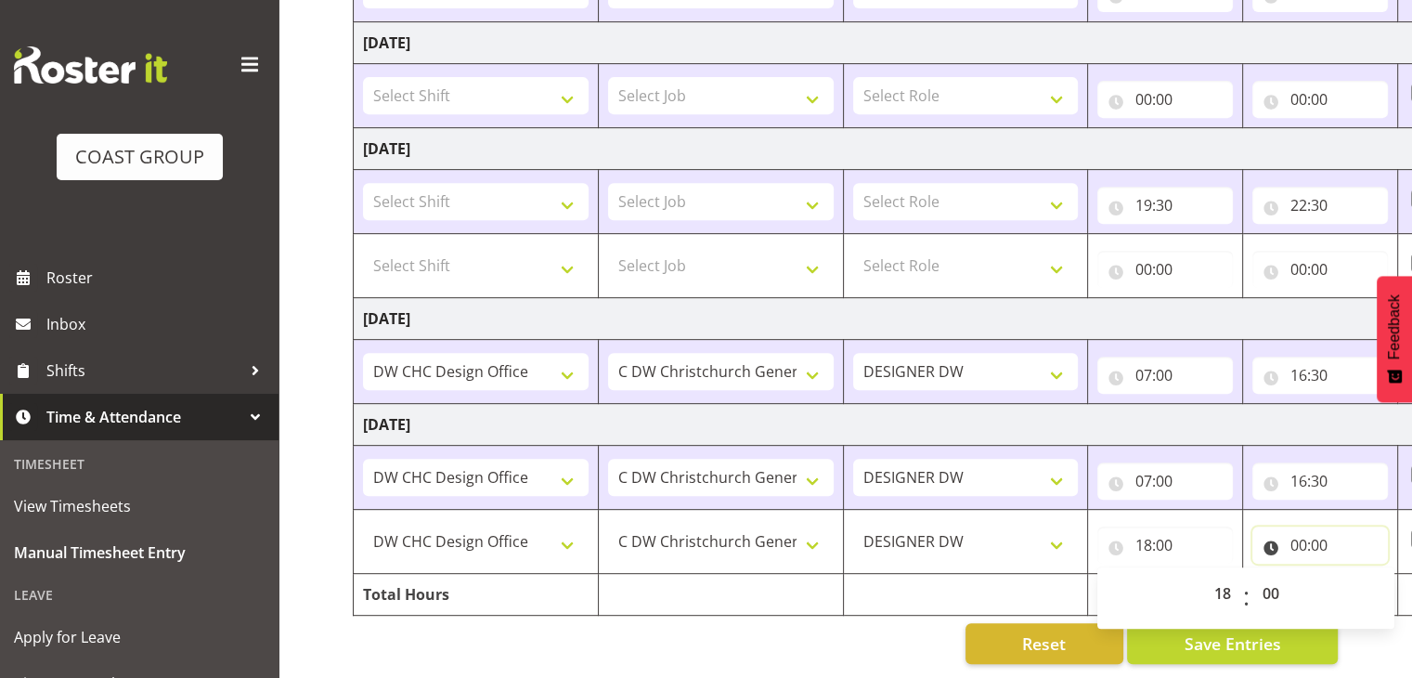
click at [1304, 536] on input "00:00" at bounding box center [1321, 545] width 136 height 37
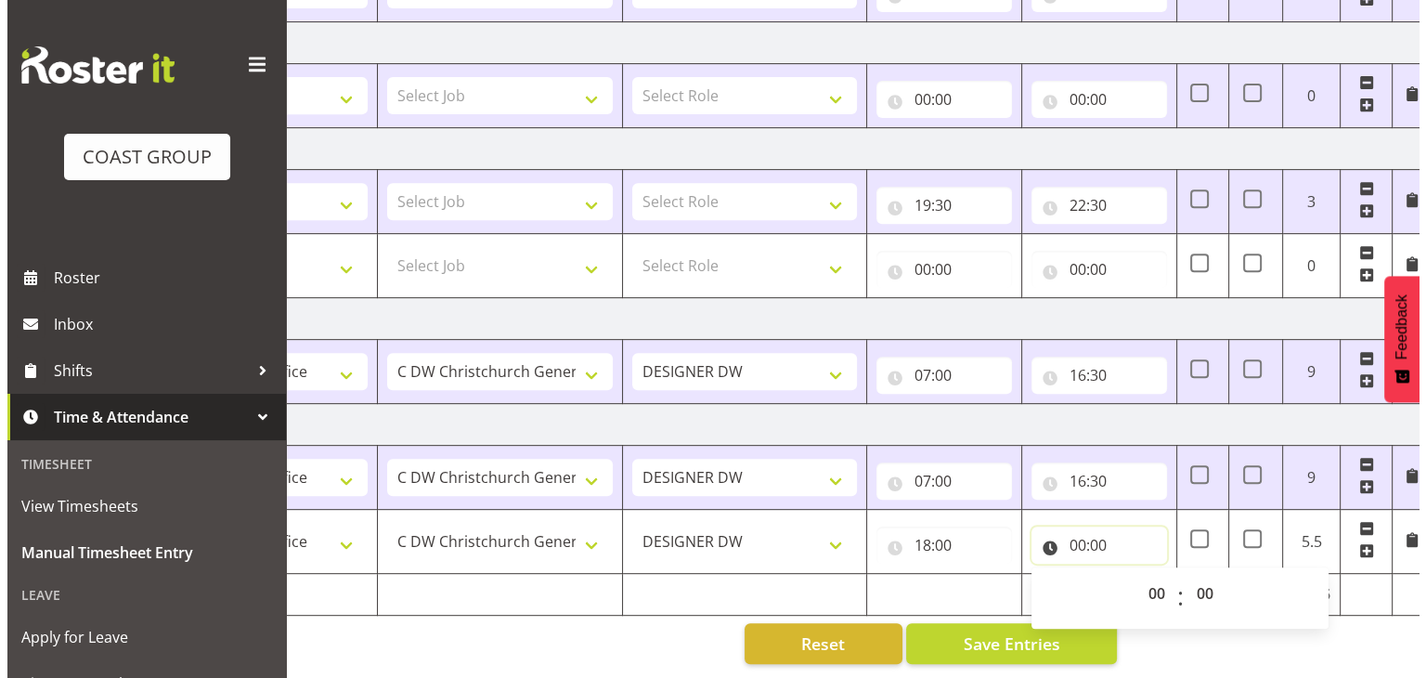
scroll to position [0, 241]
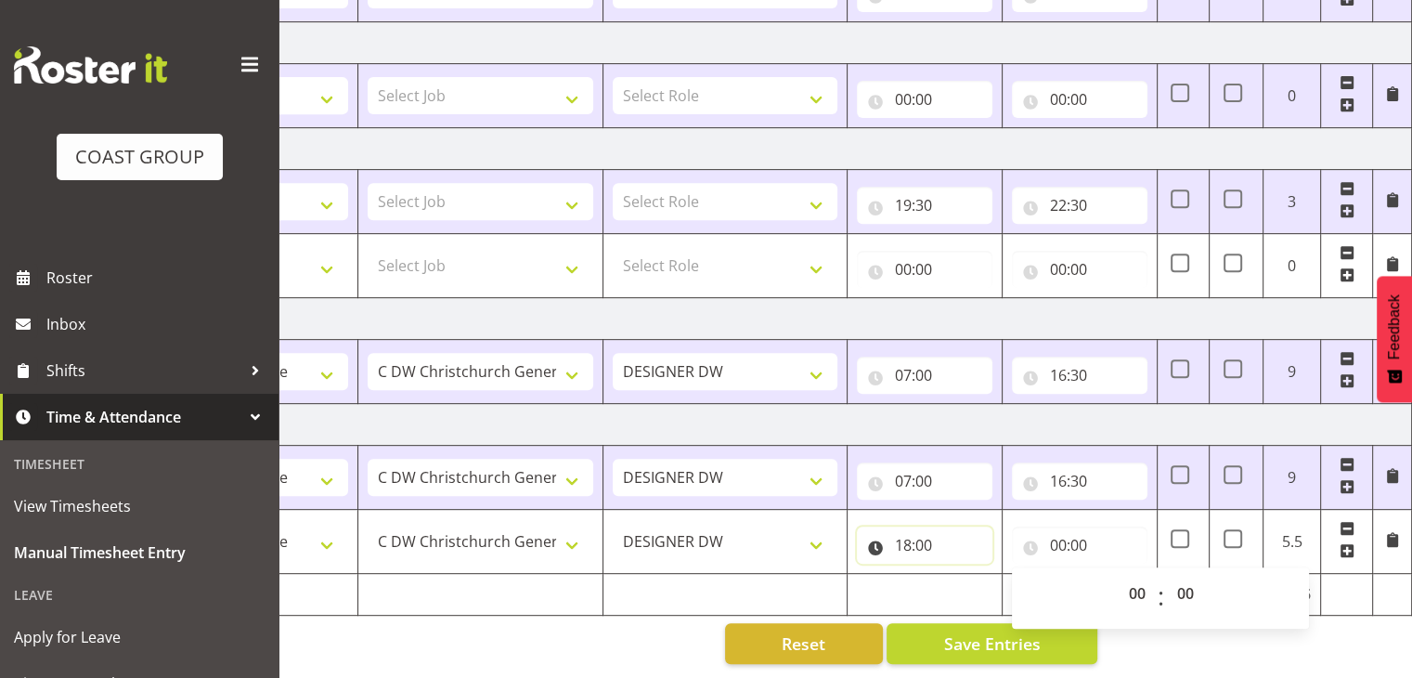
click at [910, 529] on input "18:00" at bounding box center [925, 545] width 136 height 37
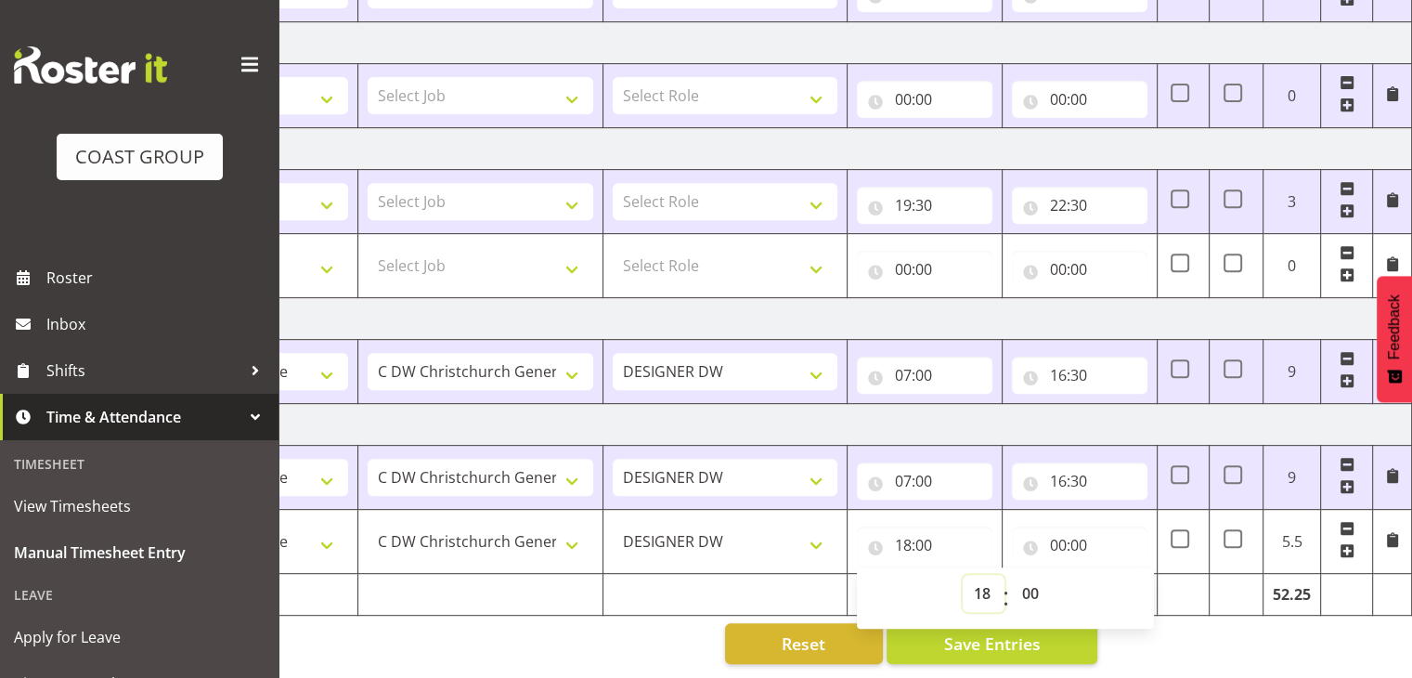
click at [988, 575] on select "00 01 02 03 04 05 06 07 08 09 10 11 12 13 14 15 16 17 18 19 20 21 22 23" at bounding box center [984, 593] width 42 height 37
select select "19"
click at [963, 575] on select "00 01 02 03 04 05 06 07 08 09 10 11 12 13 14 15 16 17 18 19 20 21 22 23" at bounding box center [984, 593] width 42 height 37
type input "19:00"
click at [1066, 530] on input "00:00" at bounding box center [1080, 545] width 136 height 37
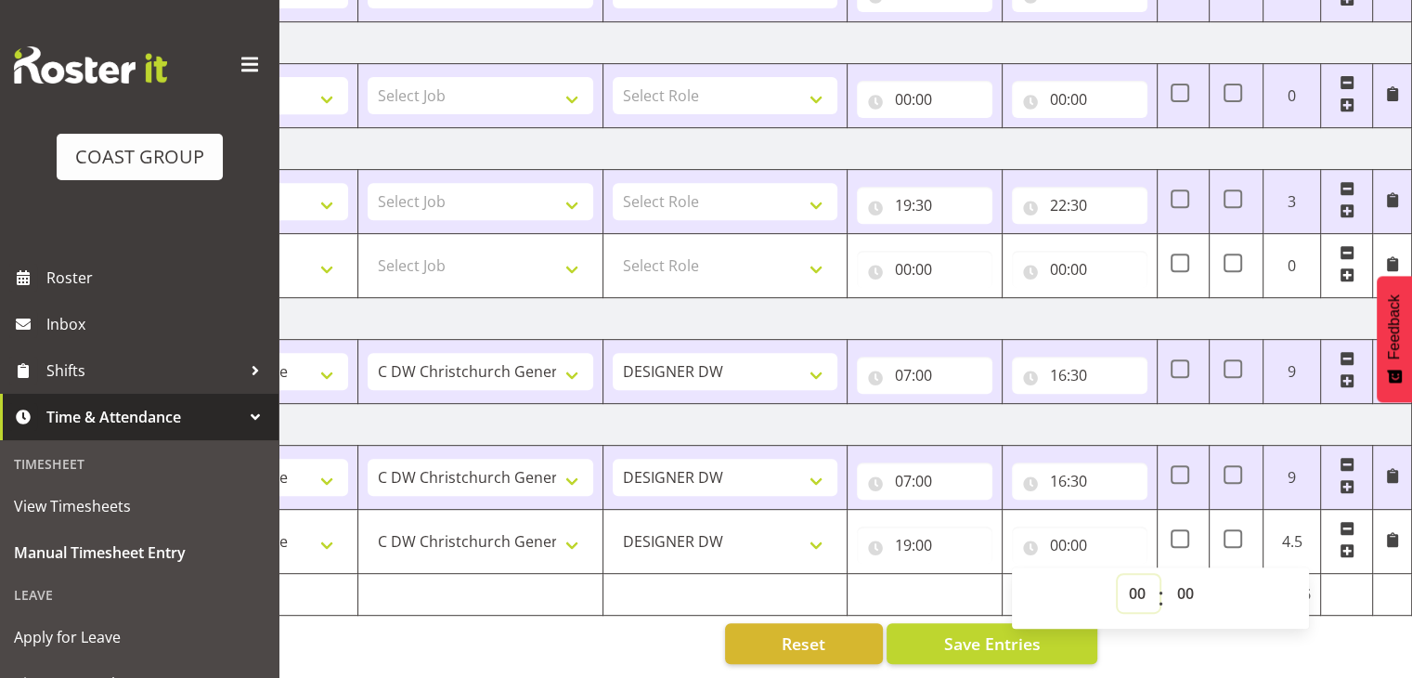
click at [1125, 578] on select "00 01 02 03 04 05 06 07 08 09 10 11 12 13 14 15 16 17 18 19 20 21 22 23" at bounding box center [1139, 593] width 42 height 37
select select "20"
click at [1118, 575] on select "00 01 02 03 04 05 06 07 08 09 10 11 12 13 14 15 16 17 18 19 20 21 22 23" at bounding box center [1139, 593] width 42 height 37
type input "20:00"
click at [1143, 582] on select "00 01 02 03 04 05 06 07 08 09 10 11 12 13 14 15 16 17 18 19 20 21 22 23" at bounding box center [1139, 593] width 42 height 37
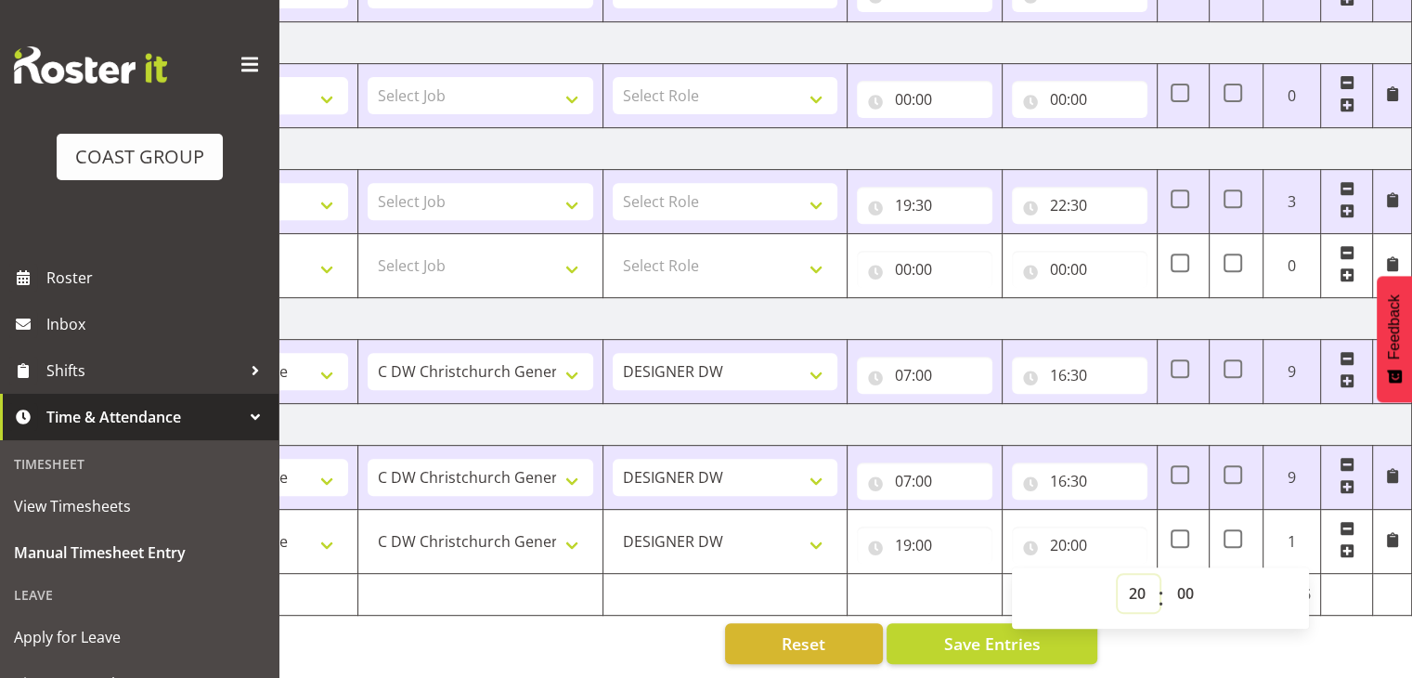
select select "22"
click at [1118, 575] on select "00 01 02 03 04 05 06 07 08 09 10 11 12 13 14 15 16 17 18 19 20 21 22 23" at bounding box center [1139, 593] width 42 height 37
type input "22:00"
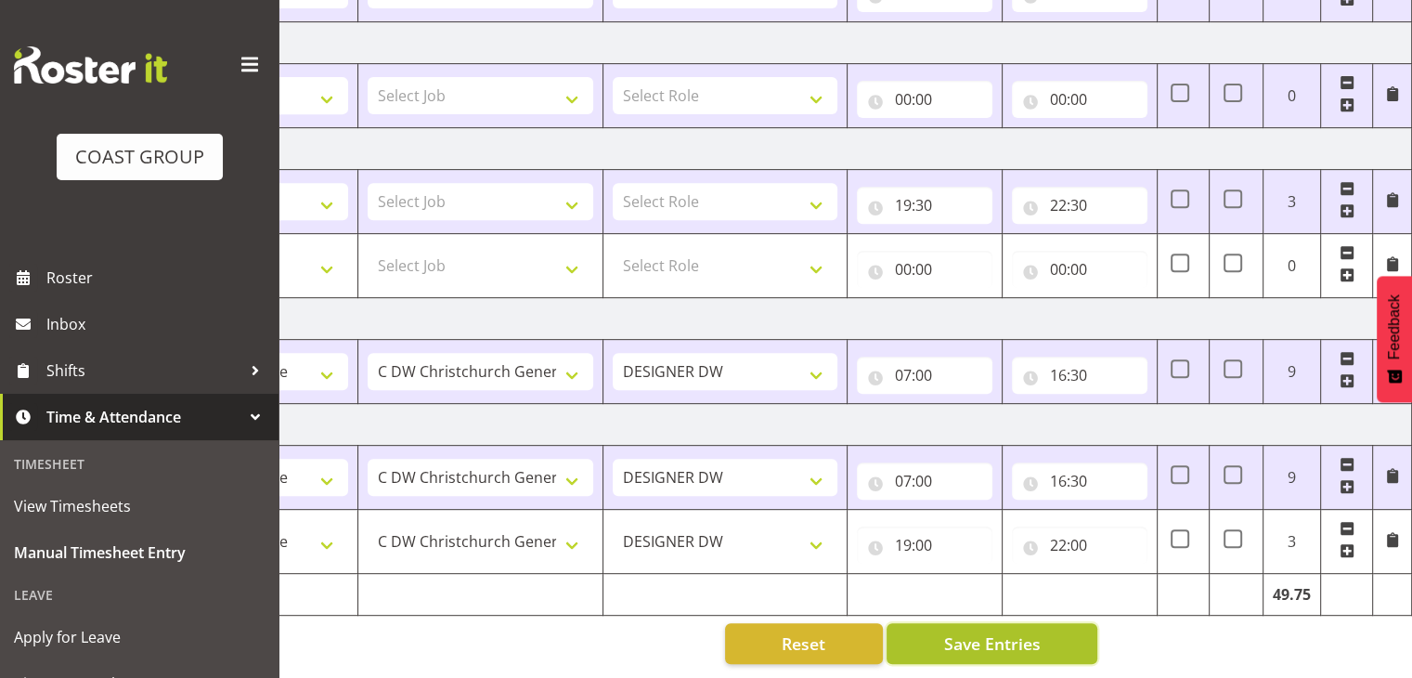
click at [993, 632] on span "Save Entries" at bounding box center [991, 643] width 97 height 24
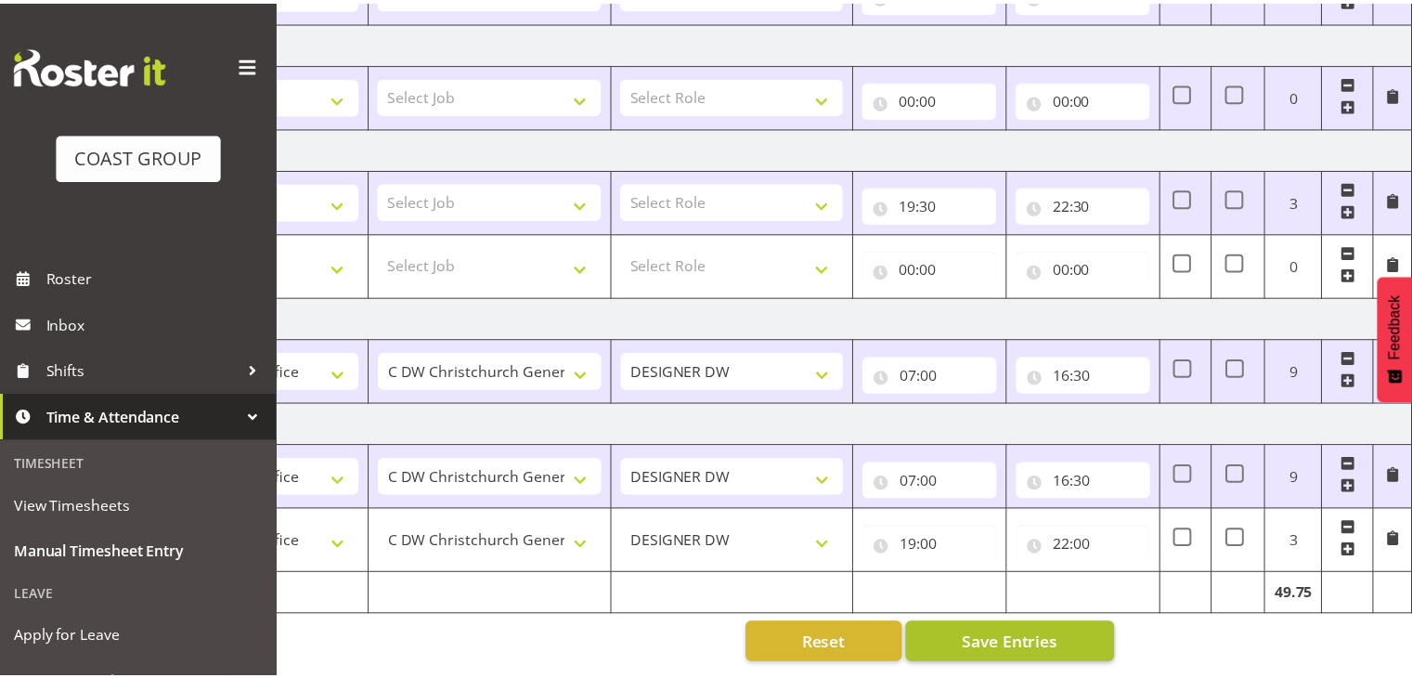
scroll to position [0, 227]
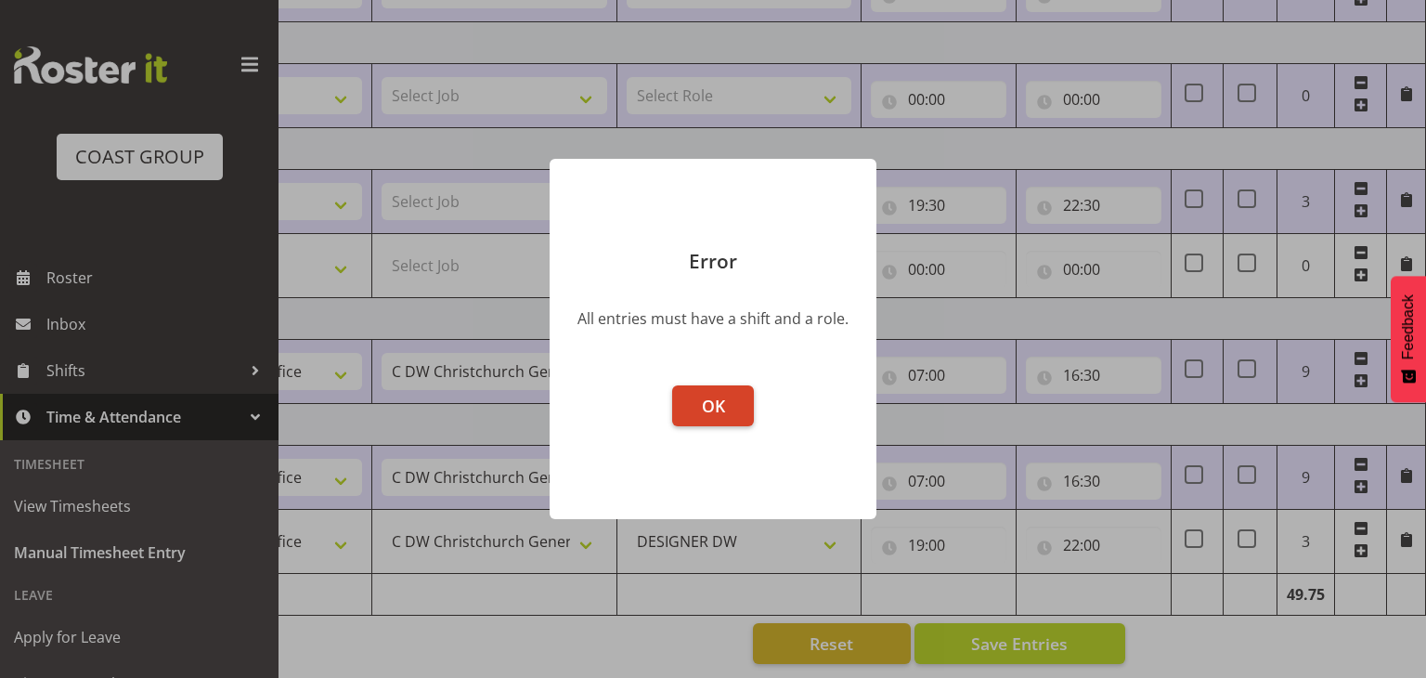
click at [718, 398] on span "OK" at bounding box center [713, 406] width 23 height 22
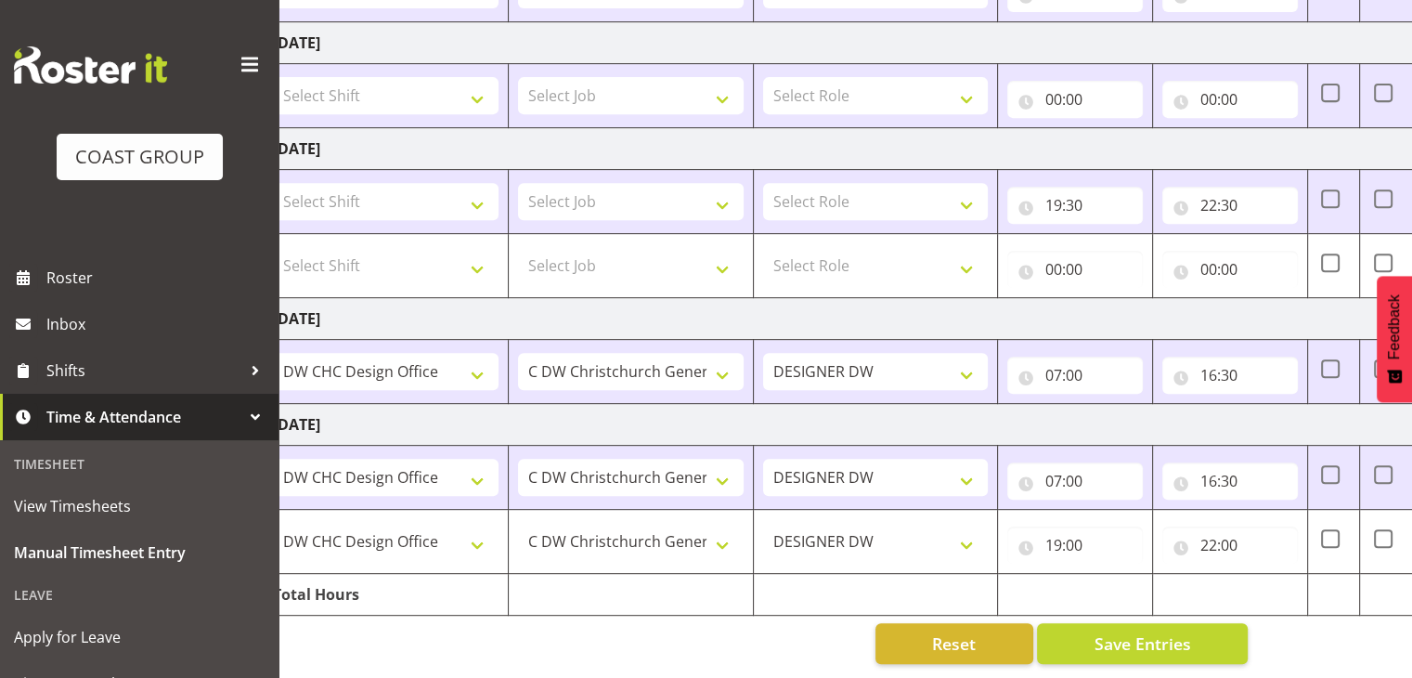
scroll to position [0, 89]
click at [427, 194] on select "Select Shift Apply Lettering C/D Screens C/D Screens CHC SIGN ADMIN (LEAVE ALON…" at bounding box center [387, 201] width 226 height 37
select select "1512"
click at [274, 183] on select "Select Shift Apply Lettering C/D Screens C/D Screens CHC SIGN ADMIN (LEAVE ALON…" at bounding box center [387, 201] width 226 height 37
click at [581, 186] on select "Select Job 1 Carlton Events 1 Carlton Hamilton 1 Carlton Wellington 1 EHS WAREH…" at bounding box center [632, 201] width 226 height 37
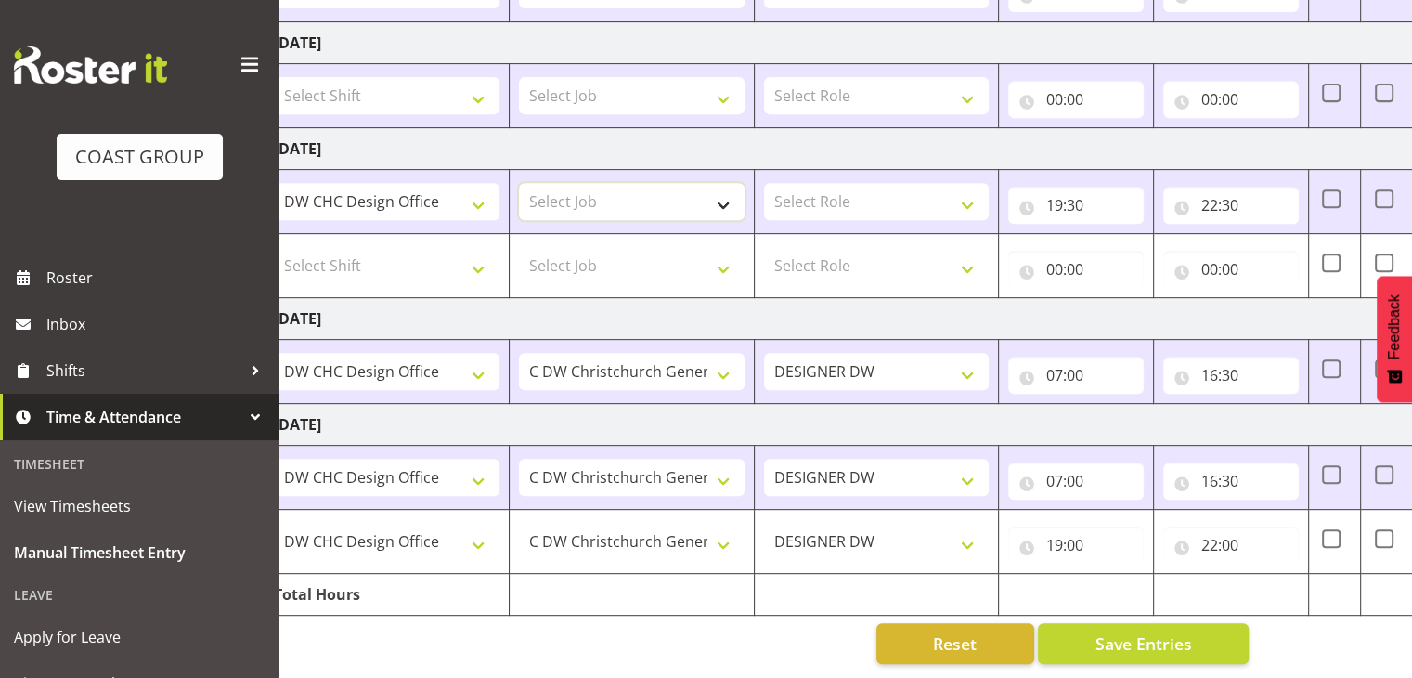
select select "624"
click at [519, 183] on select "Select Job 1 Carlton Events 1 Carlton Hamilton 1 Carlton Wellington 1 EHS WAREH…" at bounding box center [632, 201] width 226 height 37
click at [874, 191] on select "Select Role DESIGNER DW" at bounding box center [877, 201] width 226 height 37
select select "221"
click at [764, 183] on select "Select Role DESIGNER DW" at bounding box center [877, 201] width 226 height 37
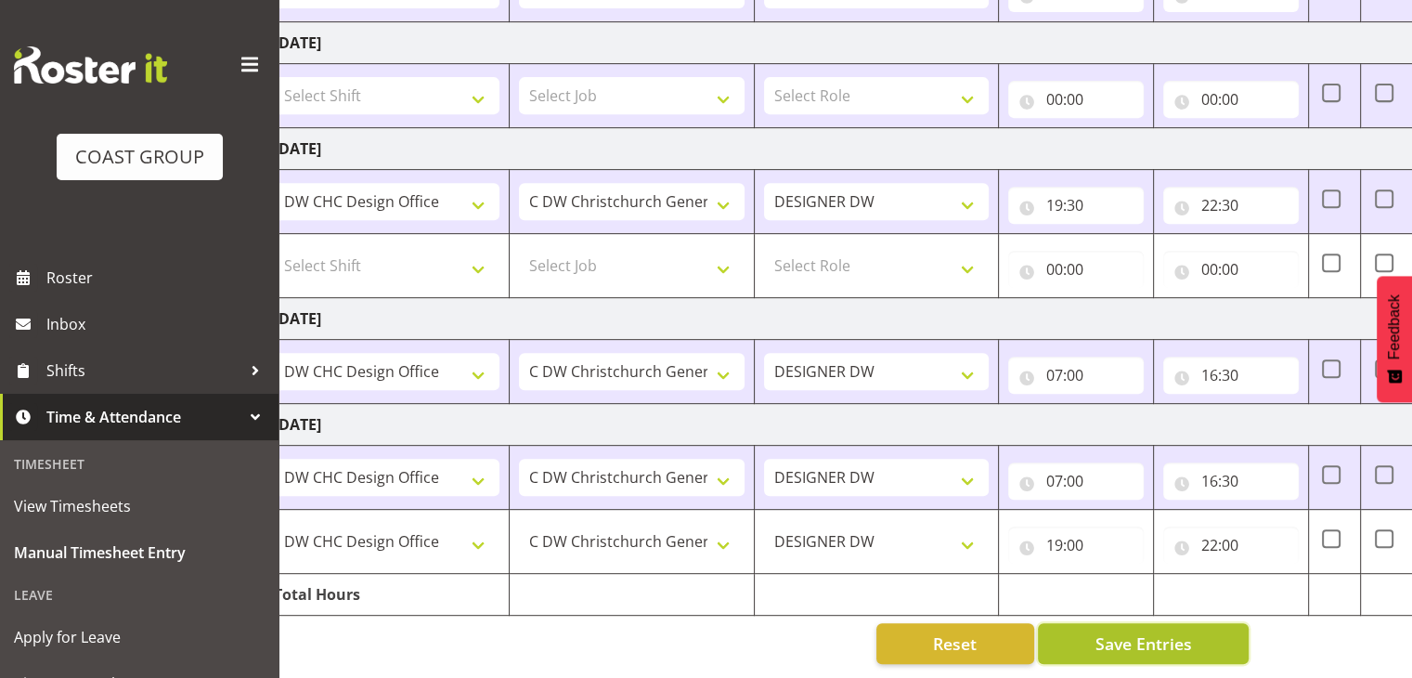
click at [1132, 634] on span "Save Entries" at bounding box center [1143, 643] width 97 height 24
type input "19:00"
type input "22:00"
select select "1512"
select select "624"
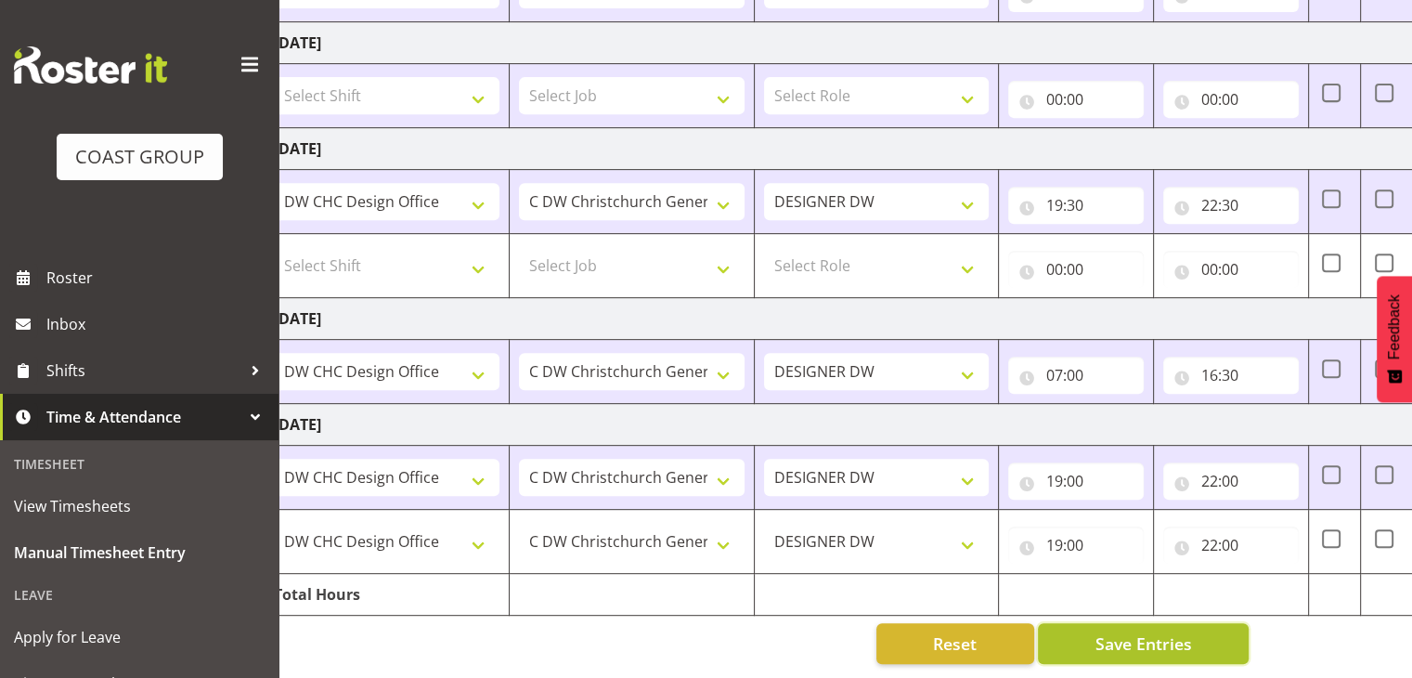
select select "1512"
select select "624"
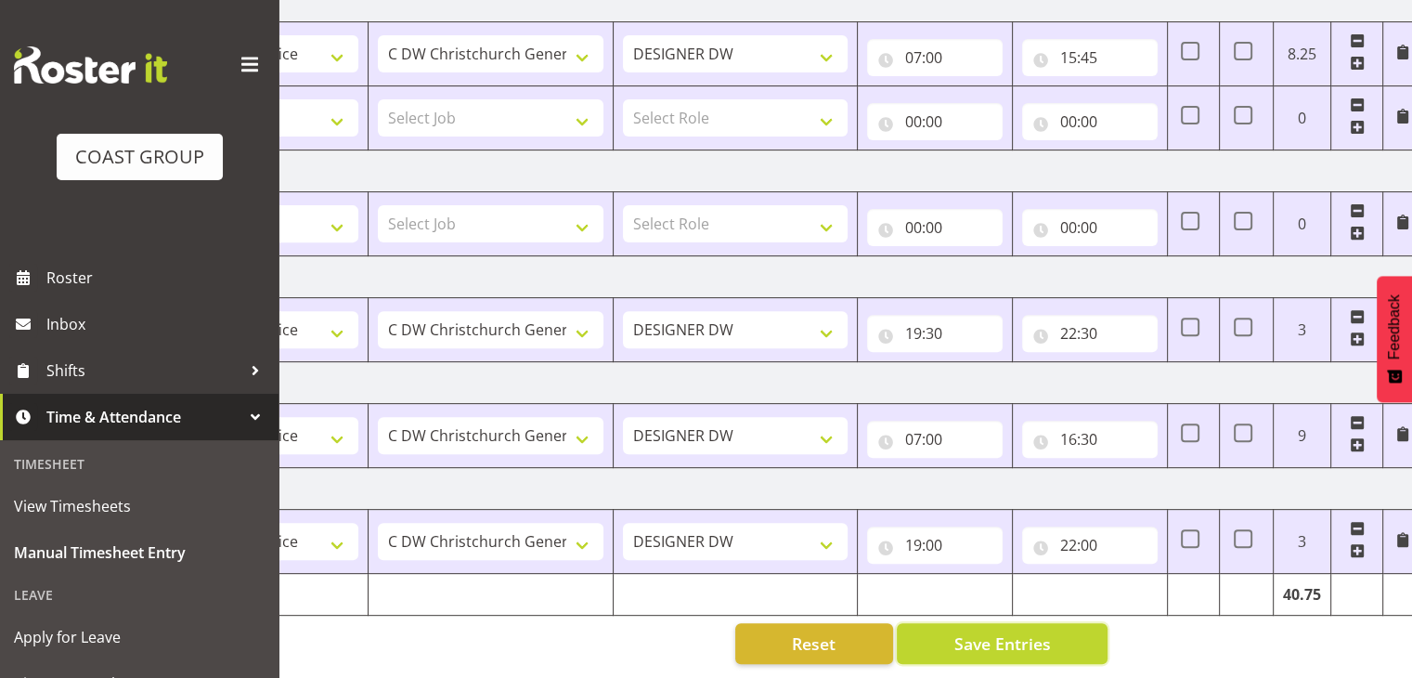
scroll to position [0, 241]
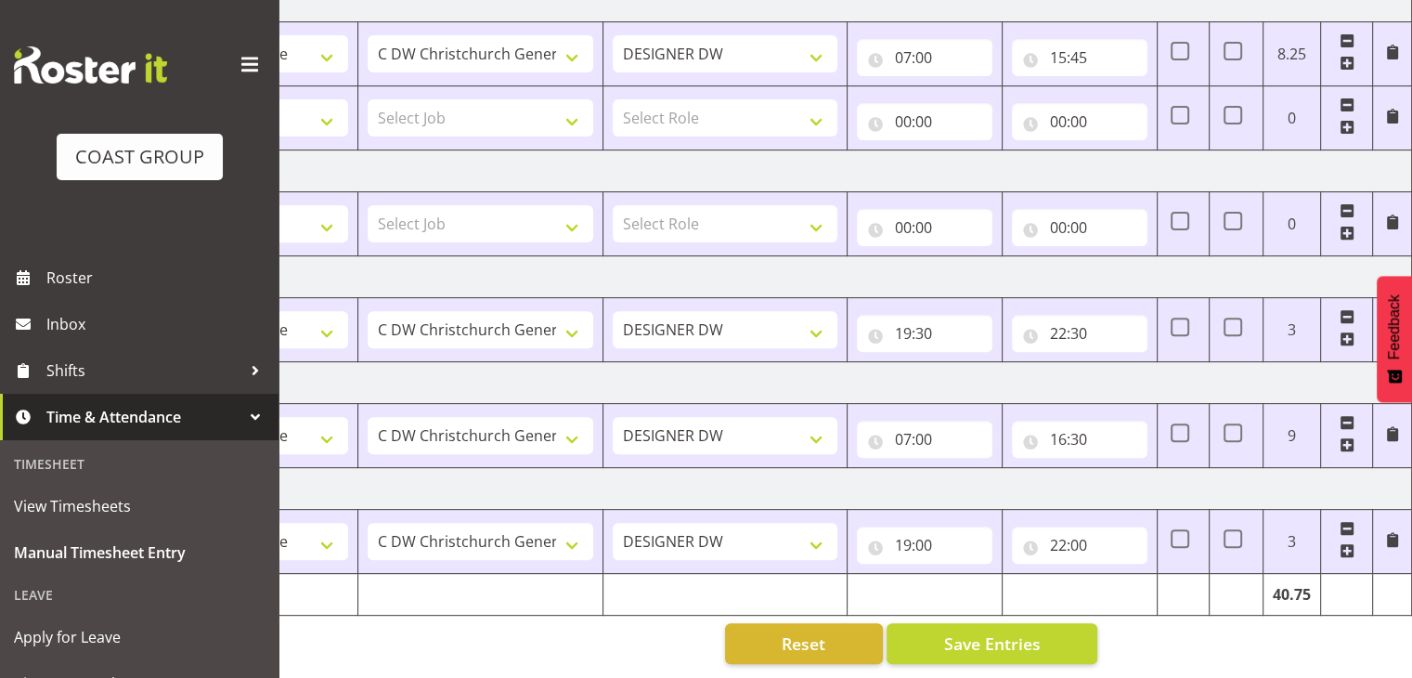
click at [1343, 543] on span at bounding box center [1347, 550] width 15 height 15
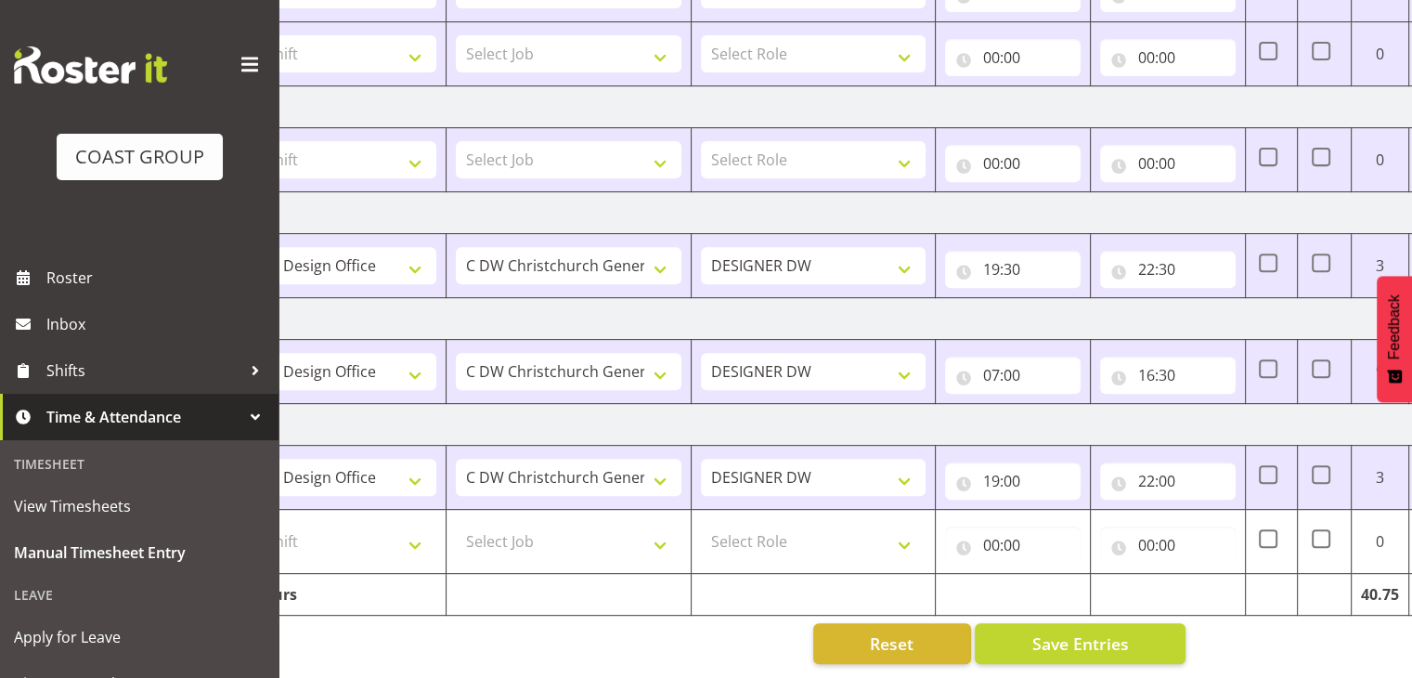
scroll to position [0, 0]
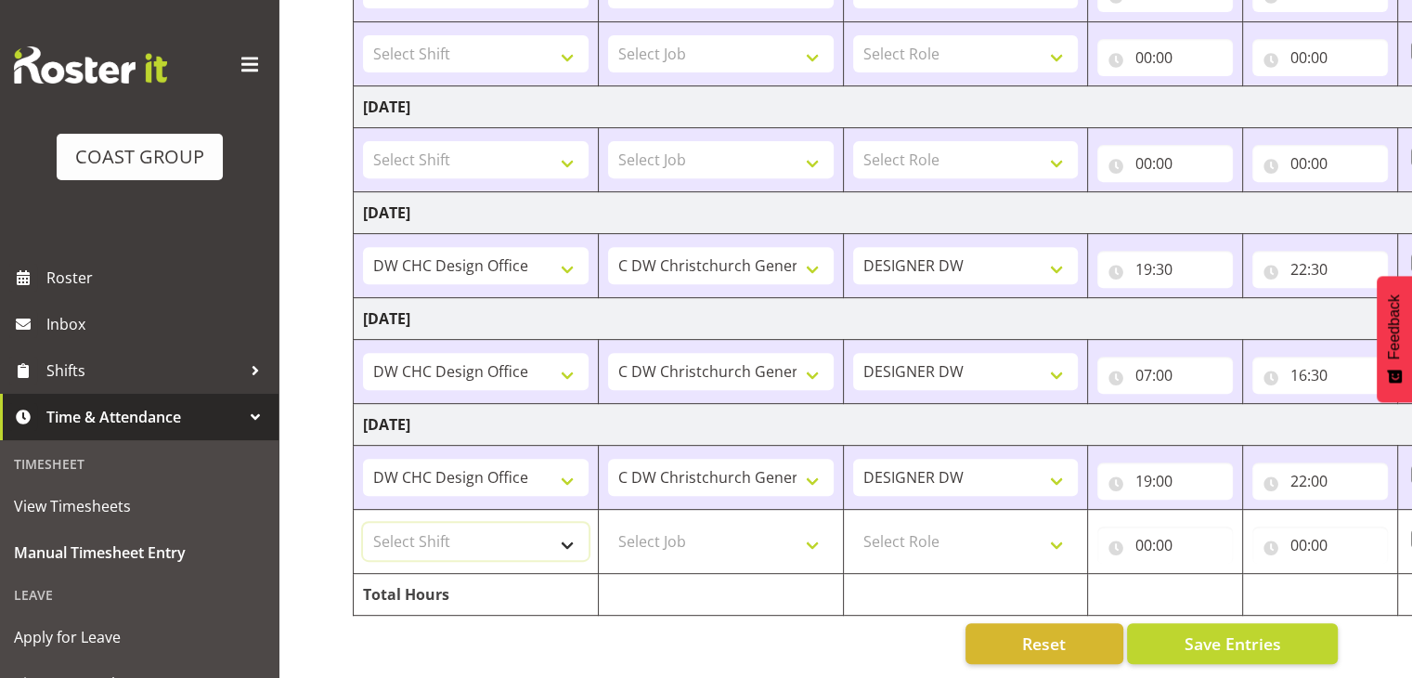
click at [543, 528] on select "Select Shift Apply Lettering C/D Screens C/D Screens CHC SIGN ADMIN (LEAVE ALON…" at bounding box center [476, 541] width 226 height 37
select select "1512"
click at [363, 523] on select "Select Shift Apply Lettering C/D Screens C/D Screens CHC SIGN ADMIN (LEAVE ALON…" at bounding box center [476, 541] width 226 height 37
click at [679, 523] on select "Select Job 1 Carlton Events 1 Carlton Hamilton 1 Carlton Wellington 1 EHS WAREH…" at bounding box center [721, 541] width 226 height 37
select select "624"
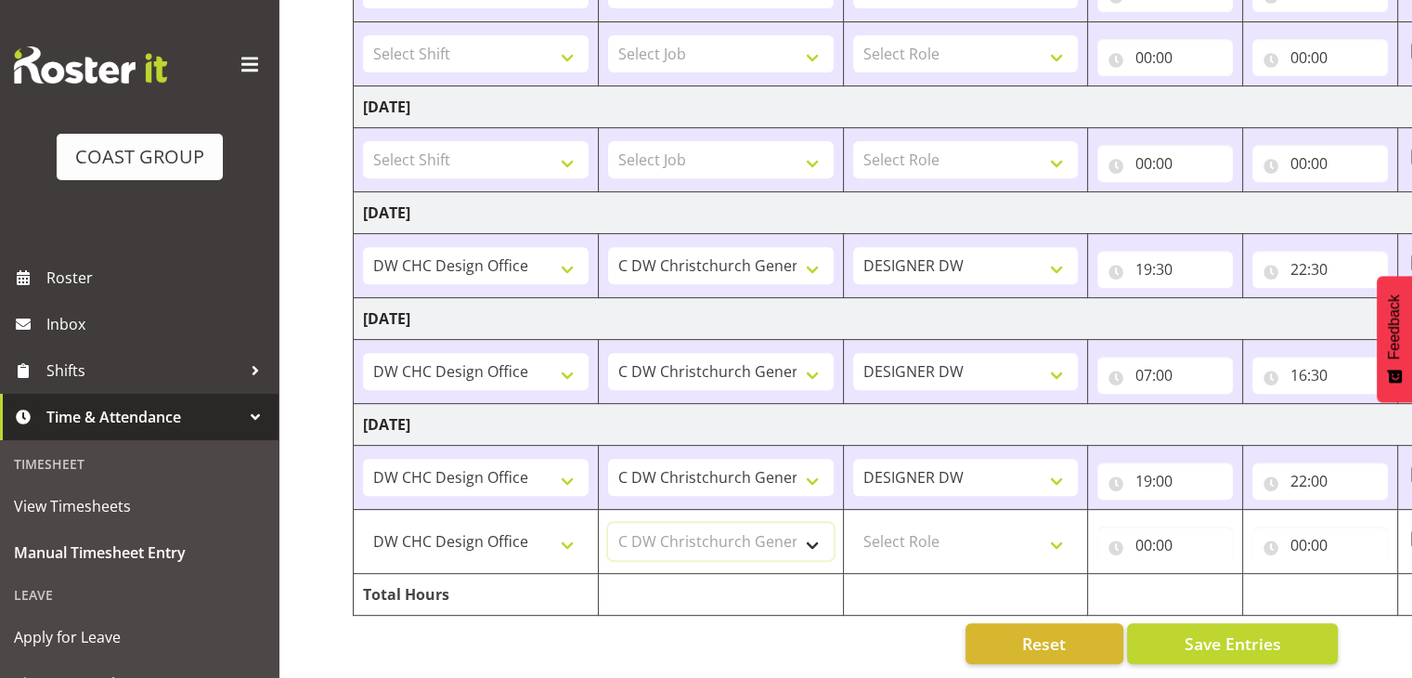
click at [608, 523] on select "Select Job 1 Carlton Events 1 Carlton Hamilton 1 Carlton Wellington 1 EHS WAREH…" at bounding box center [721, 541] width 226 height 37
click at [874, 529] on select "Select Role DESIGNER DW" at bounding box center [966, 541] width 226 height 37
select select "221"
click at [853, 523] on select "Select Role DESIGNER DW" at bounding box center [966, 541] width 226 height 37
click at [1145, 536] on input "00:00" at bounding box center [1166, 545] width 136 height 37
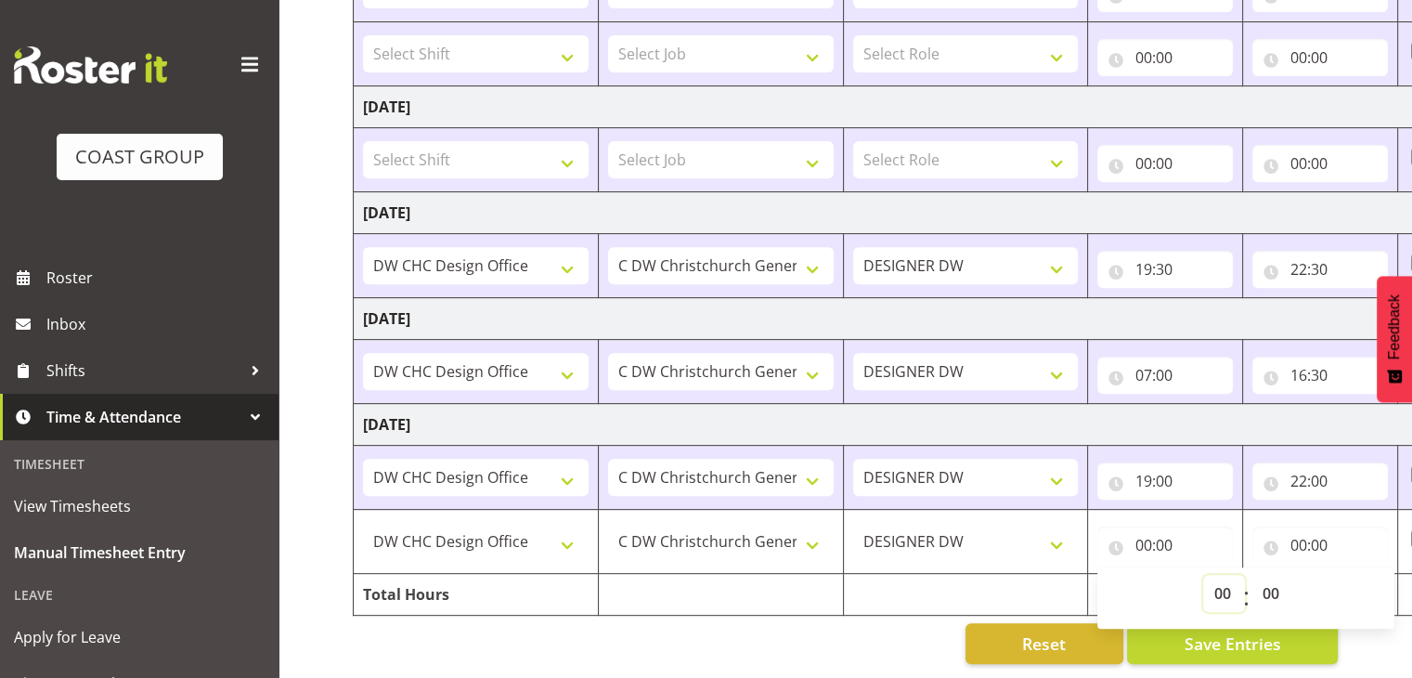
click at [1231, 583] on select "00 01 02 03 04 05 06 07 08 09 10 11 12 13 14 15 16 17 18 19 20 21 22 23" at bounding box center [1224, 593] width 42 height 37
select select "19"
click at [1203, 575] on select "00 01 02 03 04 05 06 07 08 09 10 11 12 13 14 15 16 17 18 19 20 21 22 23" at bounding box center [1224, 593] width 42 height 37
type input "19:00"
click at [1293, 527] on input "00:00" at bounding box center [1321, 545] width 136 height 37
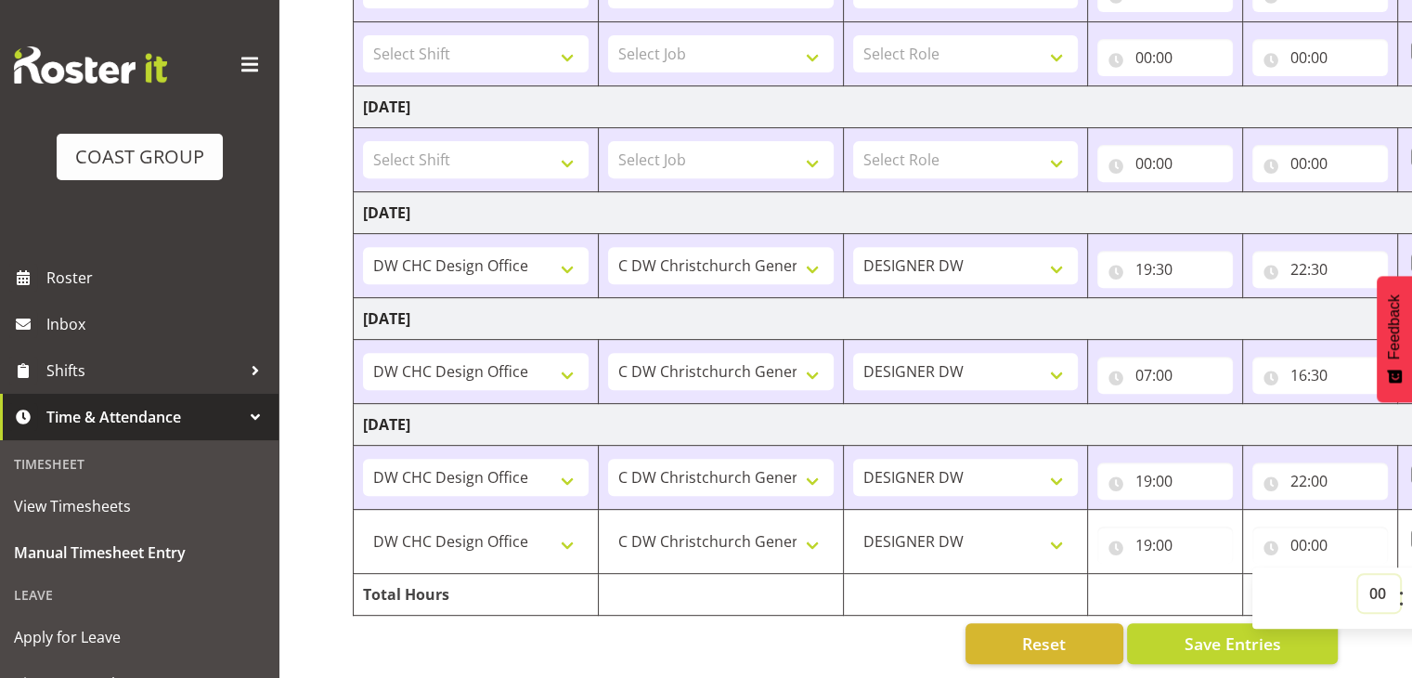
click at [1368, 577] on select "00 01 02 03 04 05 06 07 08 09 10 11 12 13 14 15 16 17 18 19 20 21 22 23" at bounding box center [1380, 593] width 42 height 37
select select "22"
click at [1359, 575] on select "00 01 02 03 04 05 06 07 08 09 10 11 12 13 14 15 16 17 18 19 20 21 22 23" at bounding box center [1380, 593] width 42 height 37
type input "22:00"
click at [1150, 467] on input "19:00" at bounding box center [1166, 480] width 136 height 37
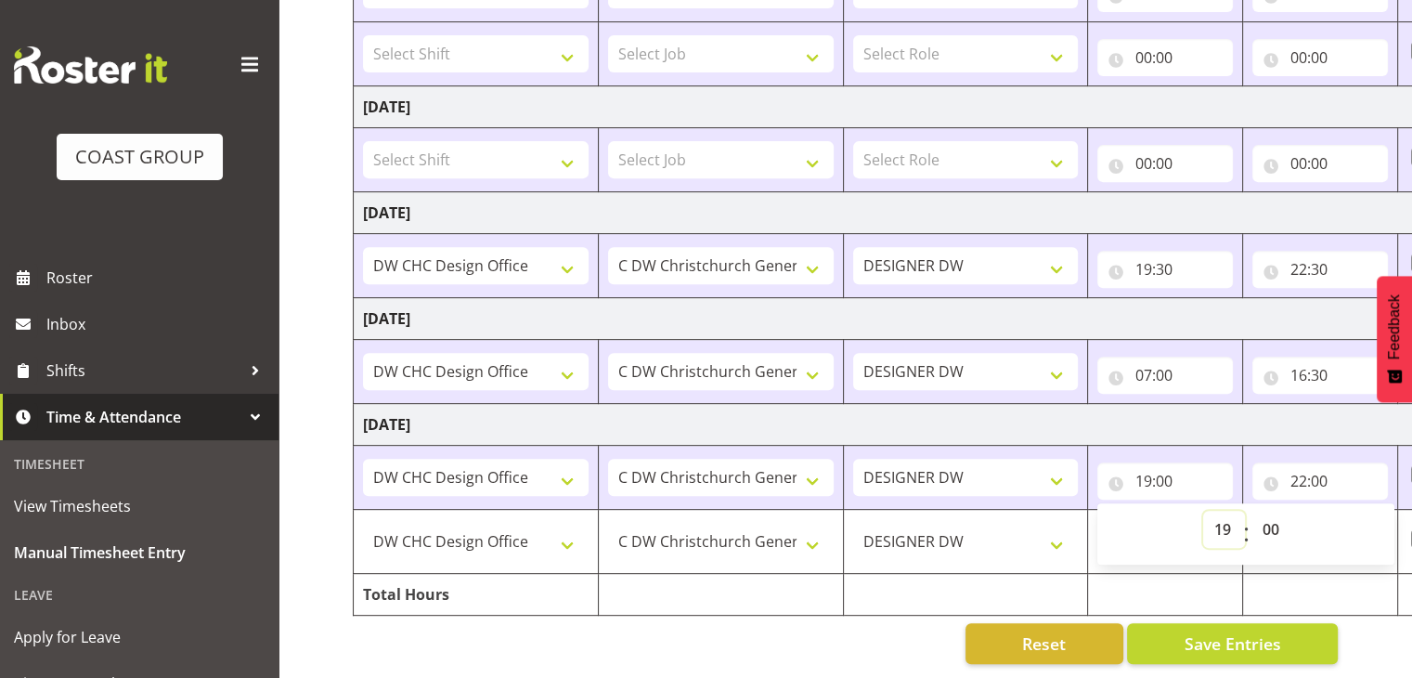
click at [1229, 511] on select "00 01 02 03 04 05 06 07 08 09 10 11 12 13 14 15 16 17 18 19 20 21 22 23" at bounding box center [1224, 529] width 42 height 37
select select "7"
click at [1203, 511] on select "00 01 02 03 04 05 06 07 08 09 10 11 12 13 14 15 16 17 18 19 20 21 22 23" at bounding box center [1224, 529] width 42 height 37
type input "07:00"
click at [1308, 467] on input "22:00" at bounding box center [1321, 480] width 136 height 37
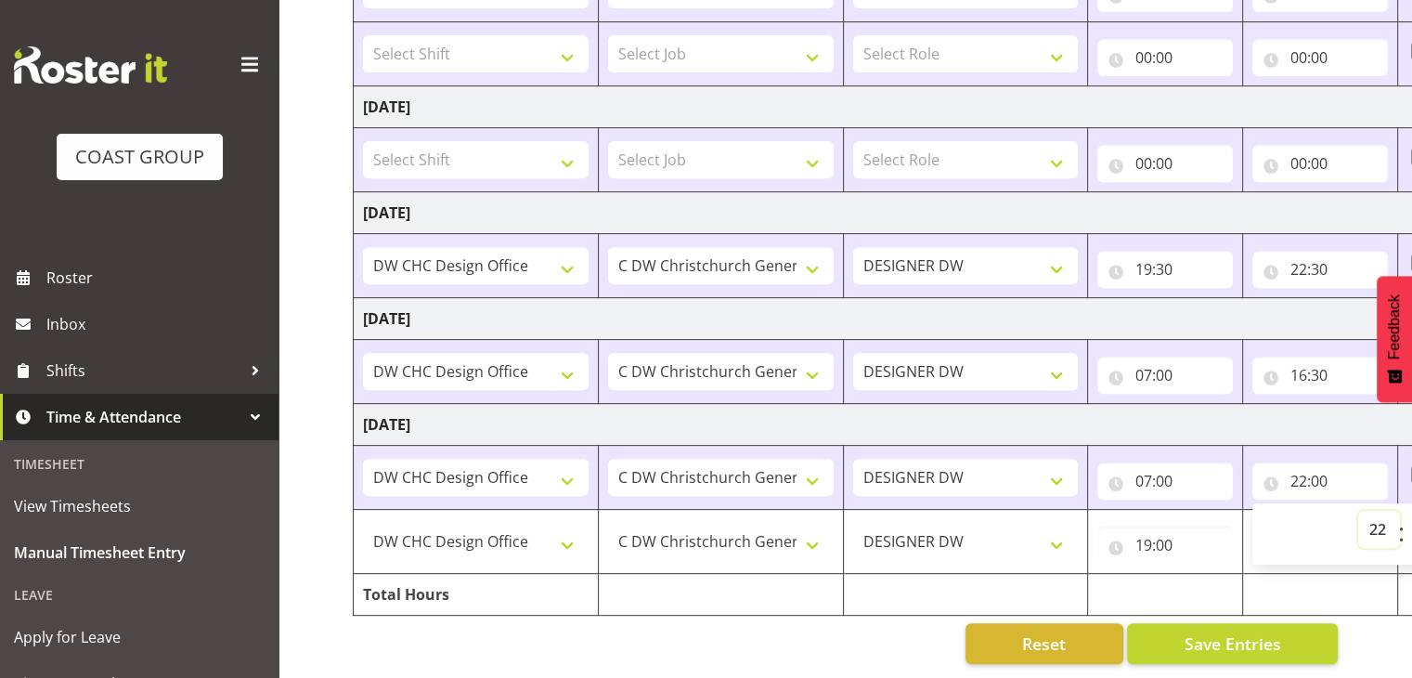
click at [1370, 511] on select "00 01 02 03 04 05 06 07 08 09 10 11 12 13 14 15 16 17 18 19 20 21 22 23" at bounding box center [1380, 529] width 42 height 37
select select "17"
click at [1359, 511] on select "00 01 02 03 04 05 06 07 08 09 10 11 12 13 14 15 16 17 18 19 20 21 22 23" at bounding box center [1380, 529] width 42 height 37
type input "17:00"
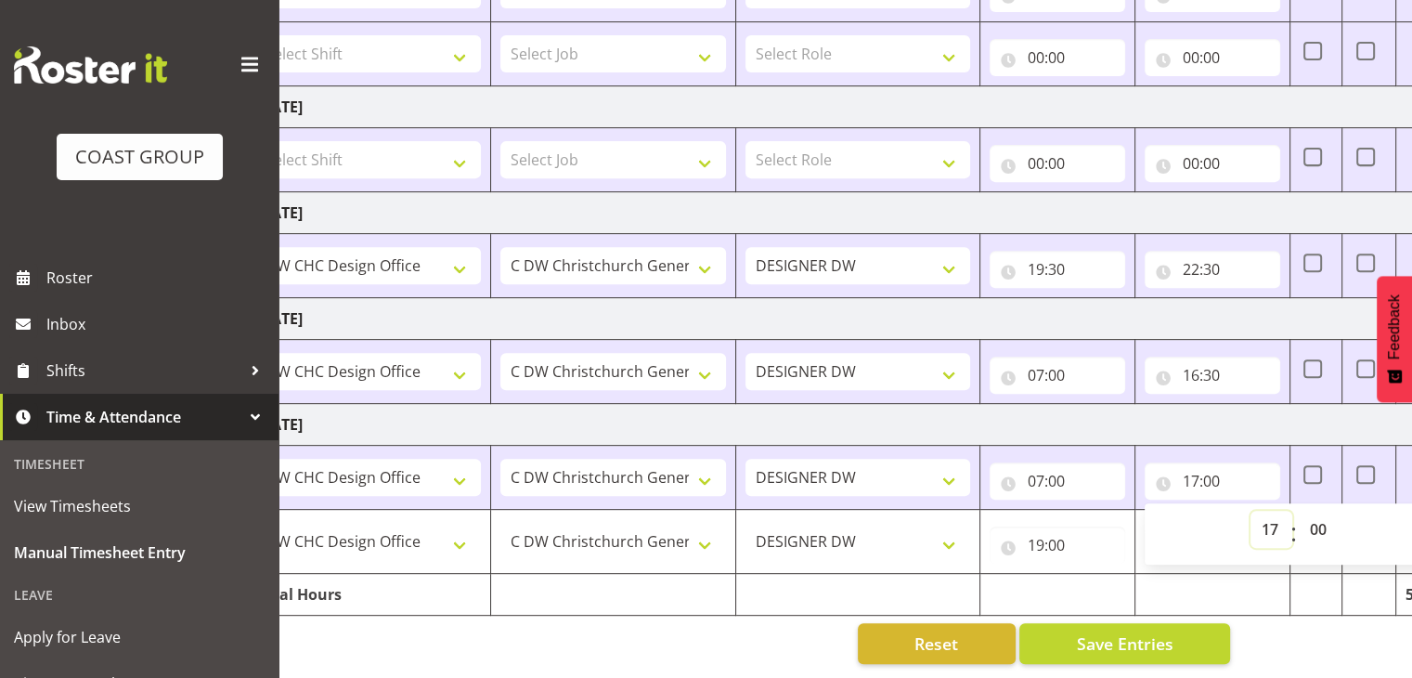
scroll to position [0, 241]
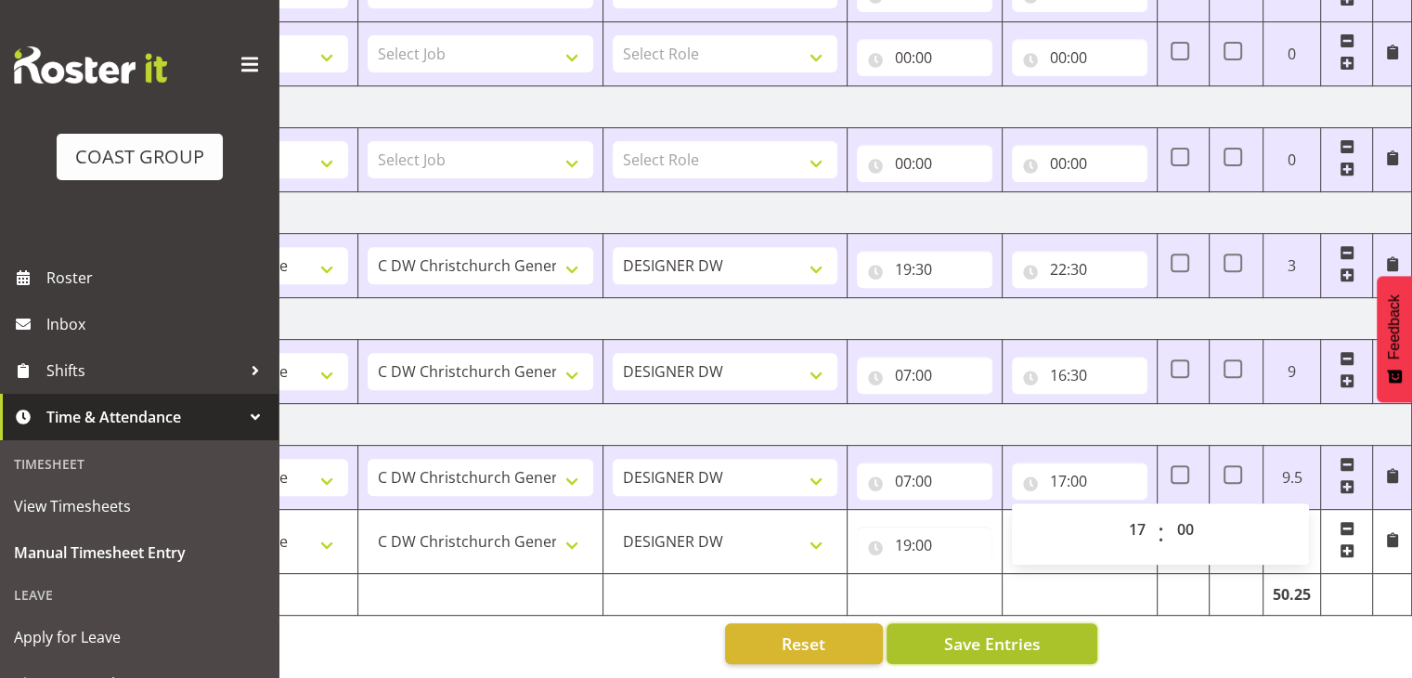
click at [996, 631] on span "Save Entries" at bounding box center [991, 643] width 97 height 24
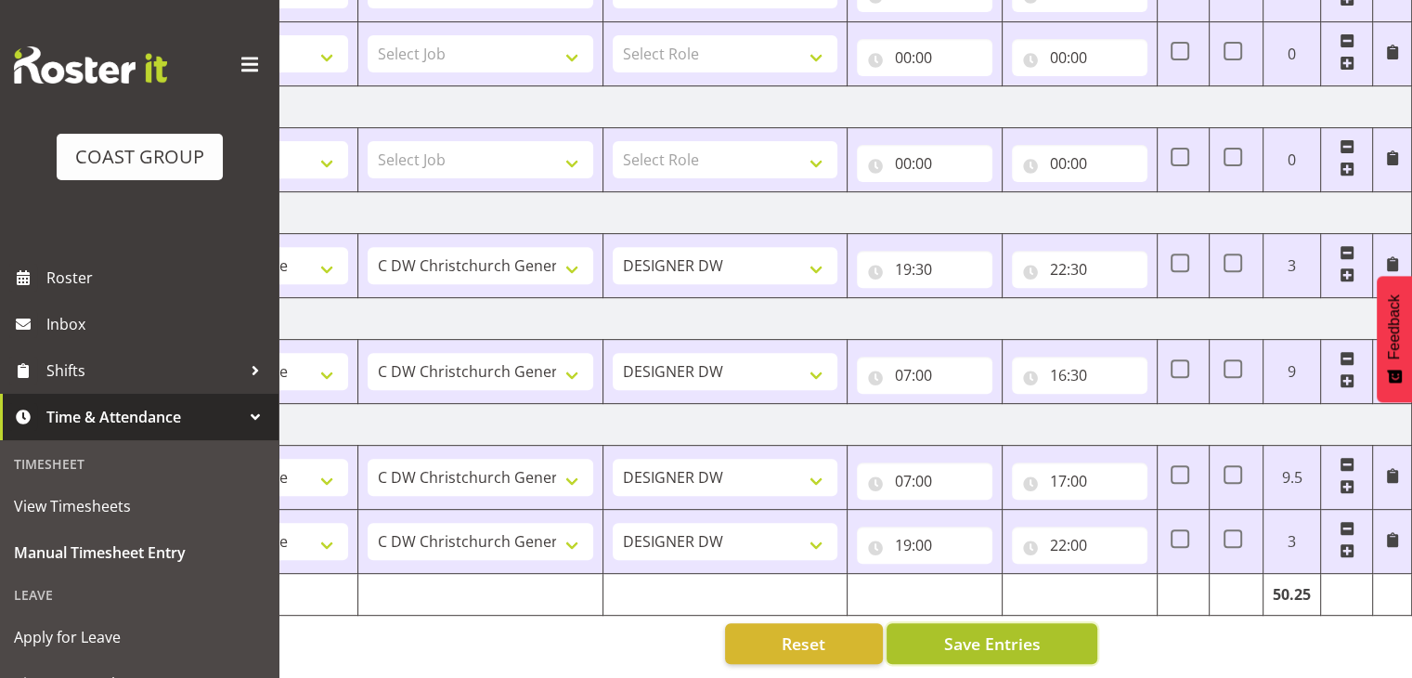
click at [1007, 631] on span "Save Entries" at bounding box center [991, 643] width 97 height 24
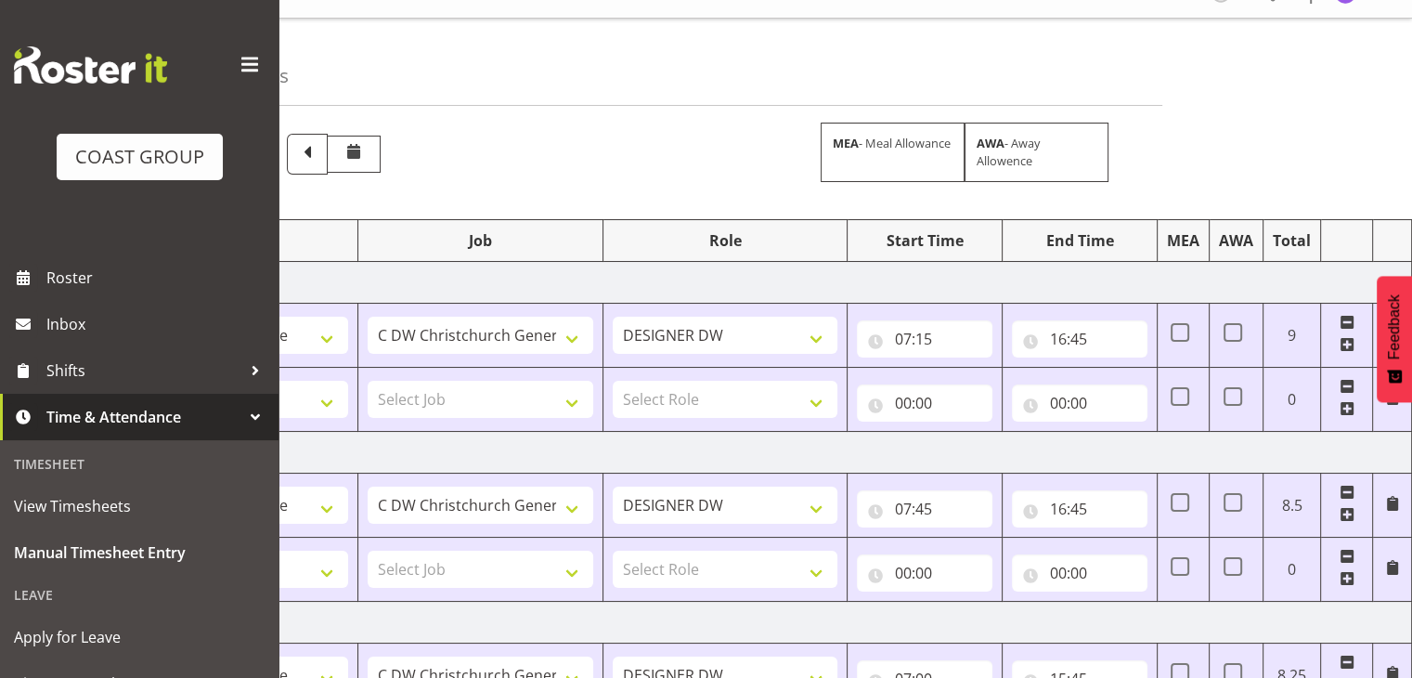
scroll to position [0, 0]
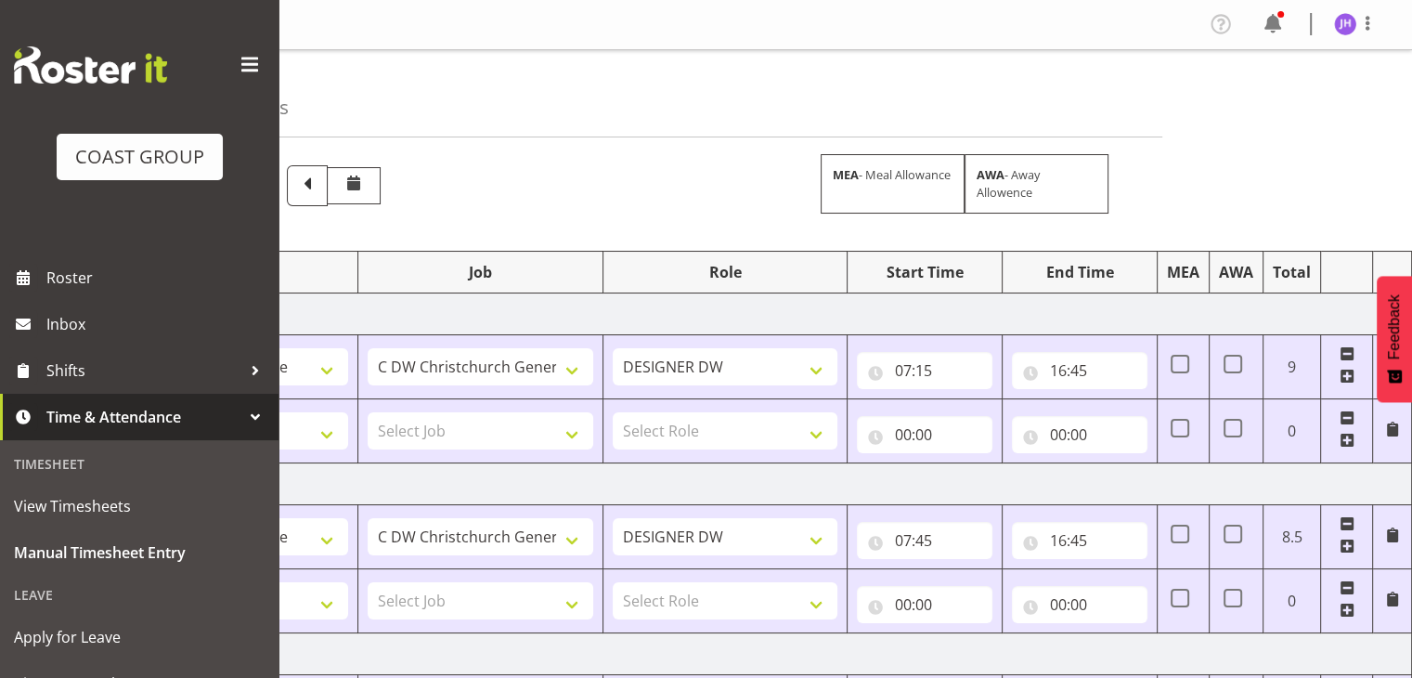
click at [1362, 35] on div at bounding box center [1368, 24] width 22 height 24
drag, startPoint x: 1321, startPoint y: 92, endPoint x: 1217, endPoint y: 81, distance: 104.6
click at [1321, 92] on link "Log Out" at bounding box center [1290, 97] width 178 height 33
